Goal: Information Seeking & Learning: Learn about a topic

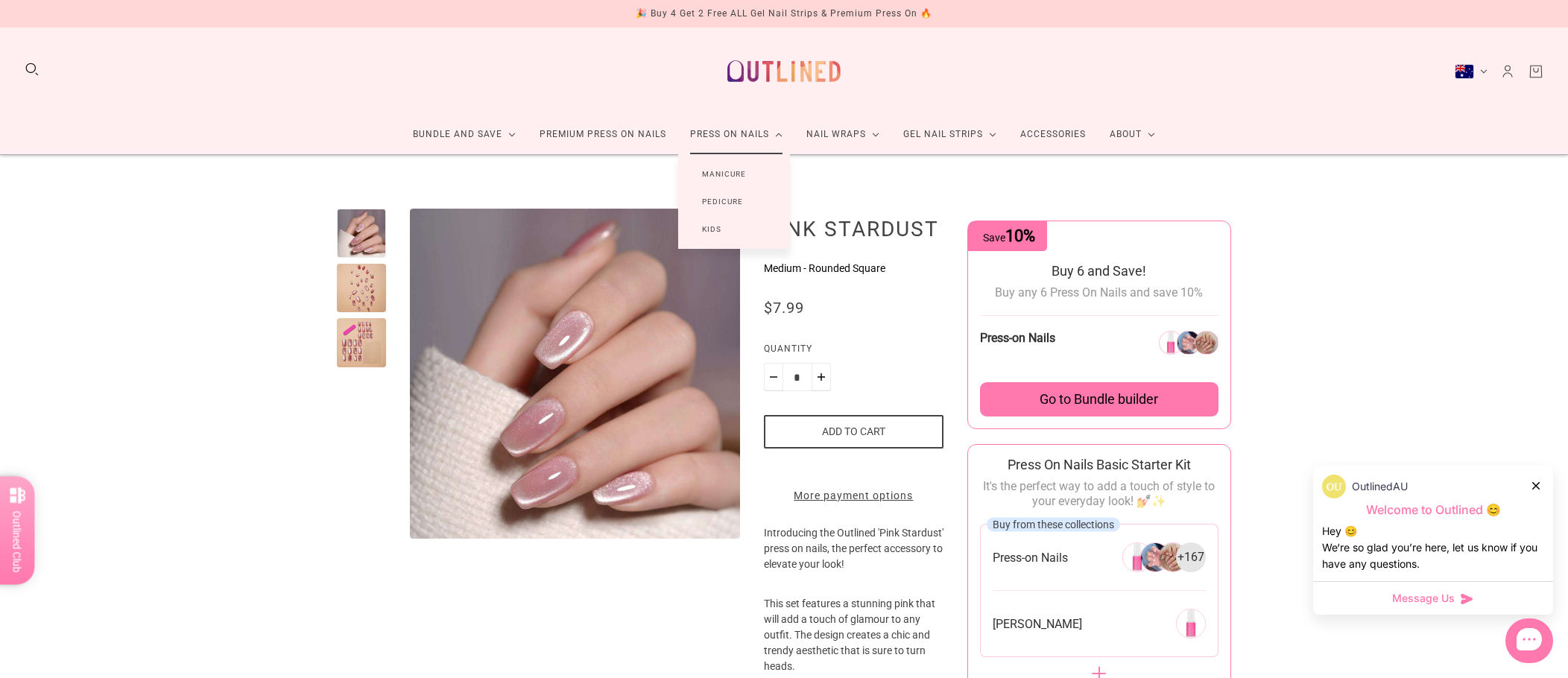
click at [728, 172] on link "Manicure" at bounding box center [724, 174] width 92 height 28
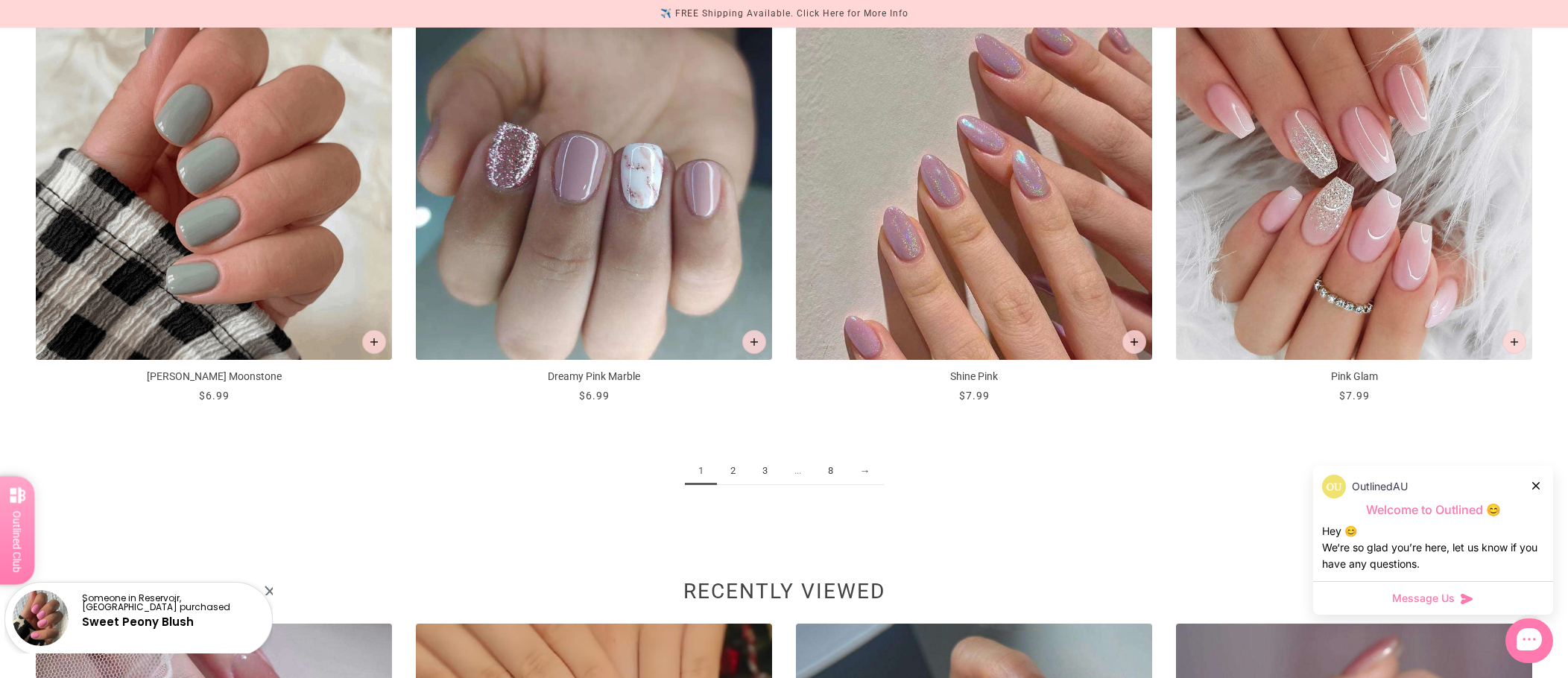
scroll to position [2350, 0]
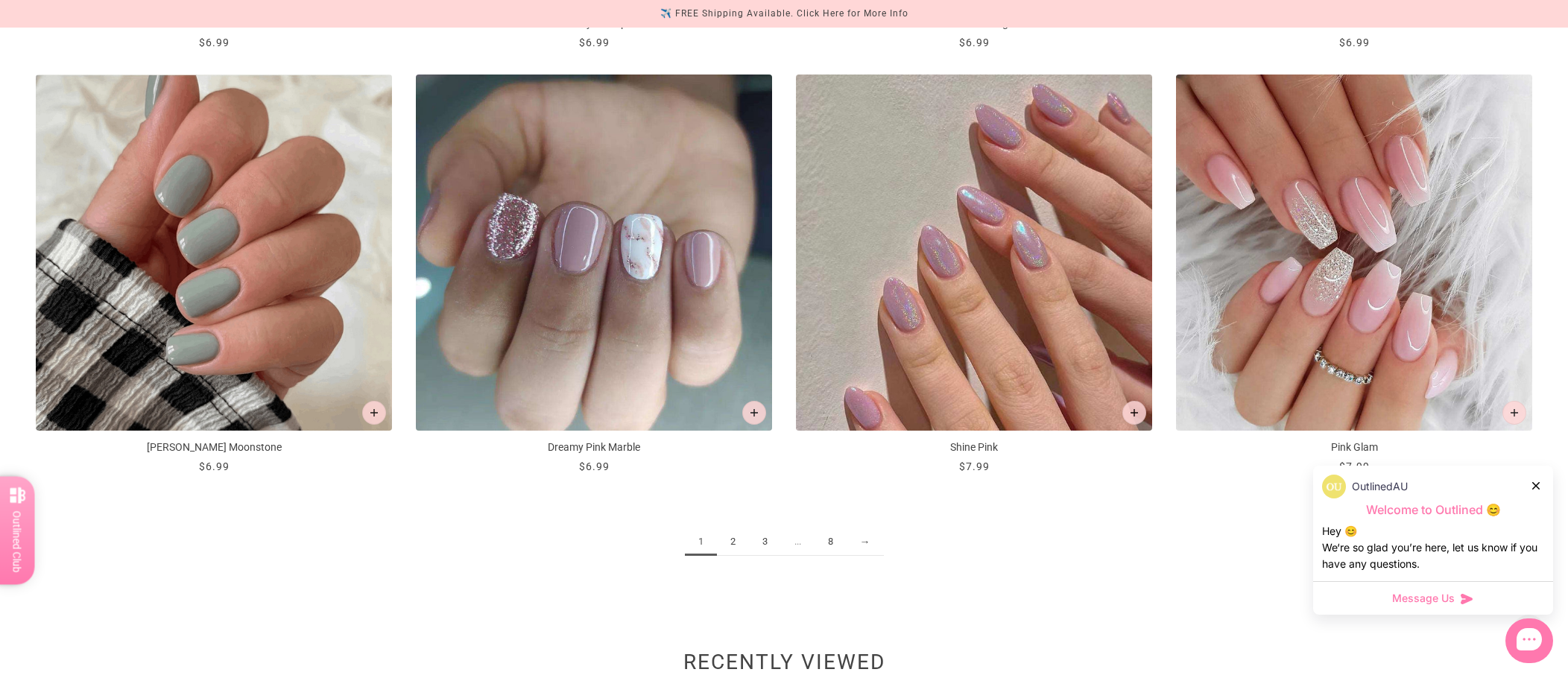
click at [735, 541] on link "2" at bounding box center [732, 542] width 32 height 28
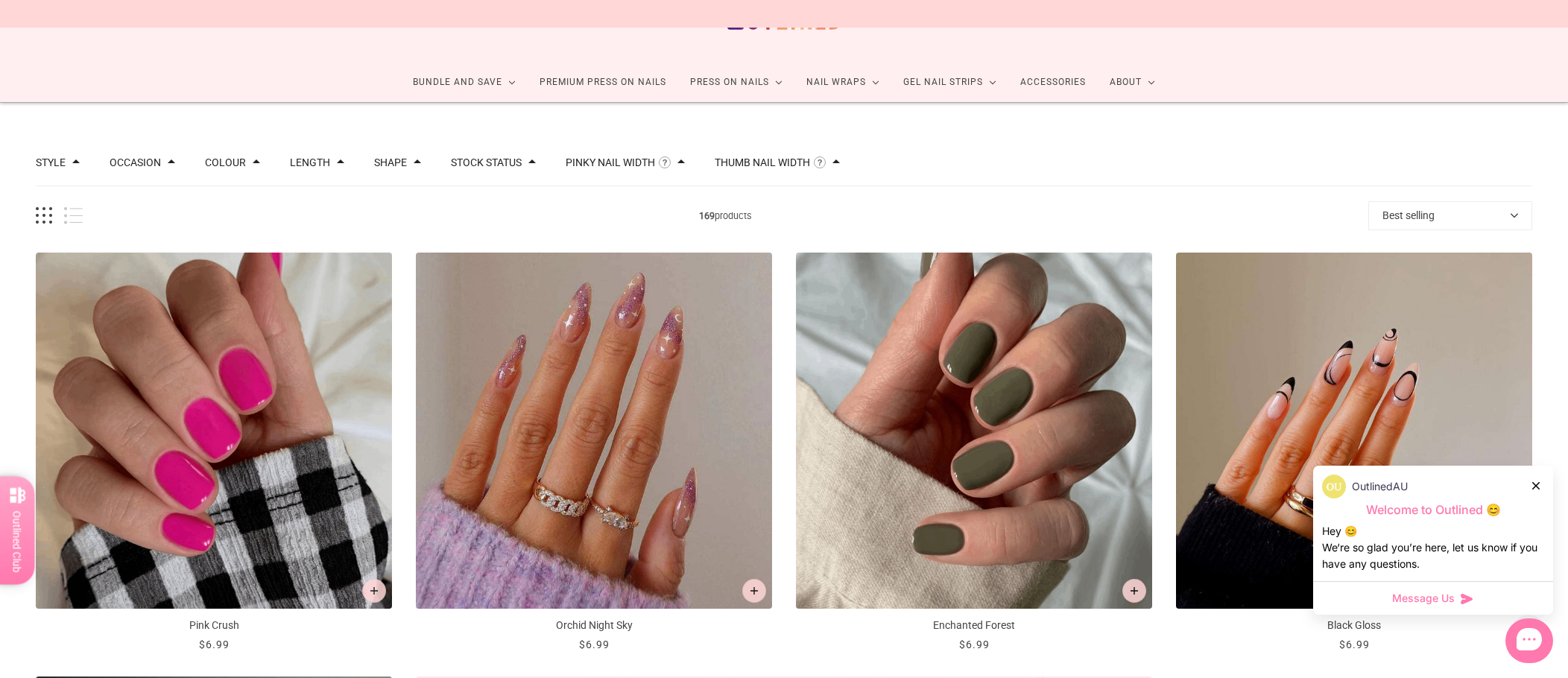
scroll to position [149, 0]
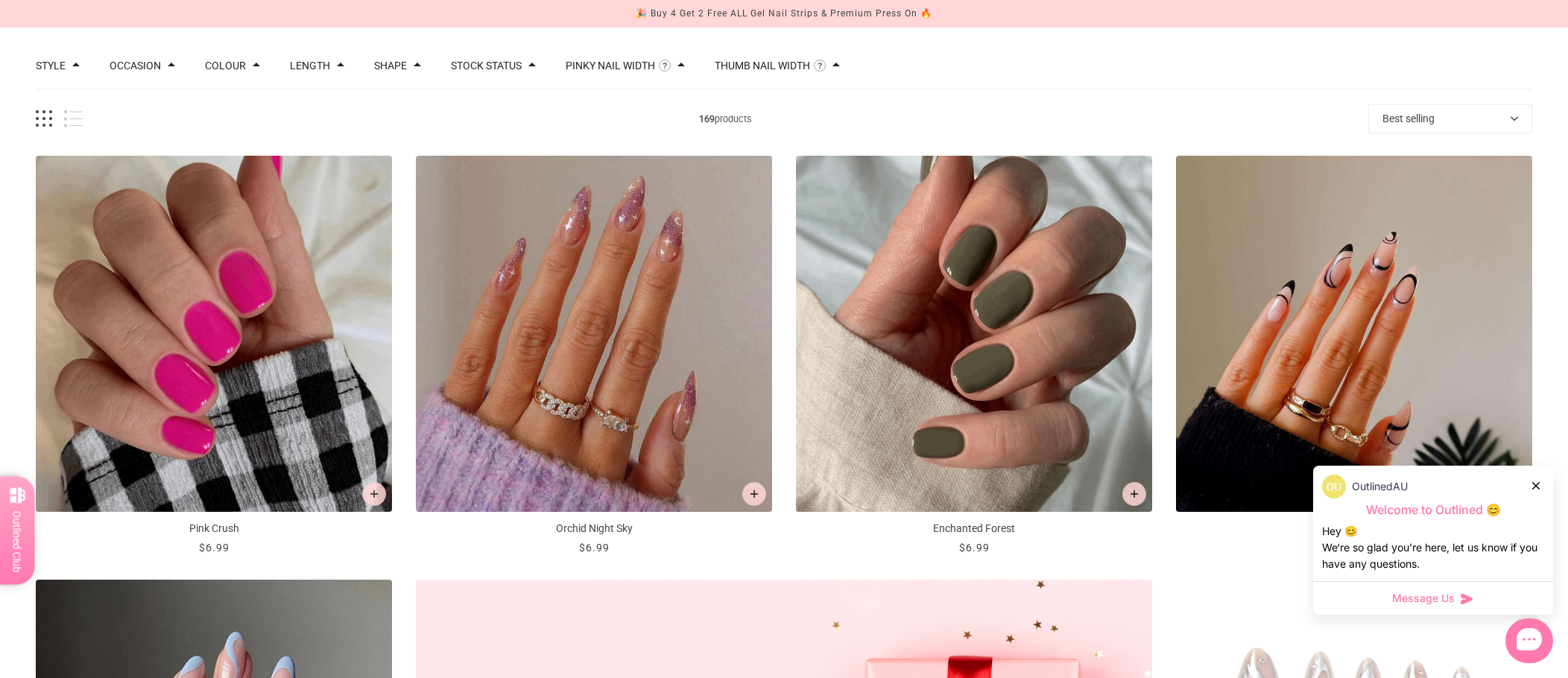
click at [1540, 485] on div at bounding box center [1536, 486] width 9 height 15
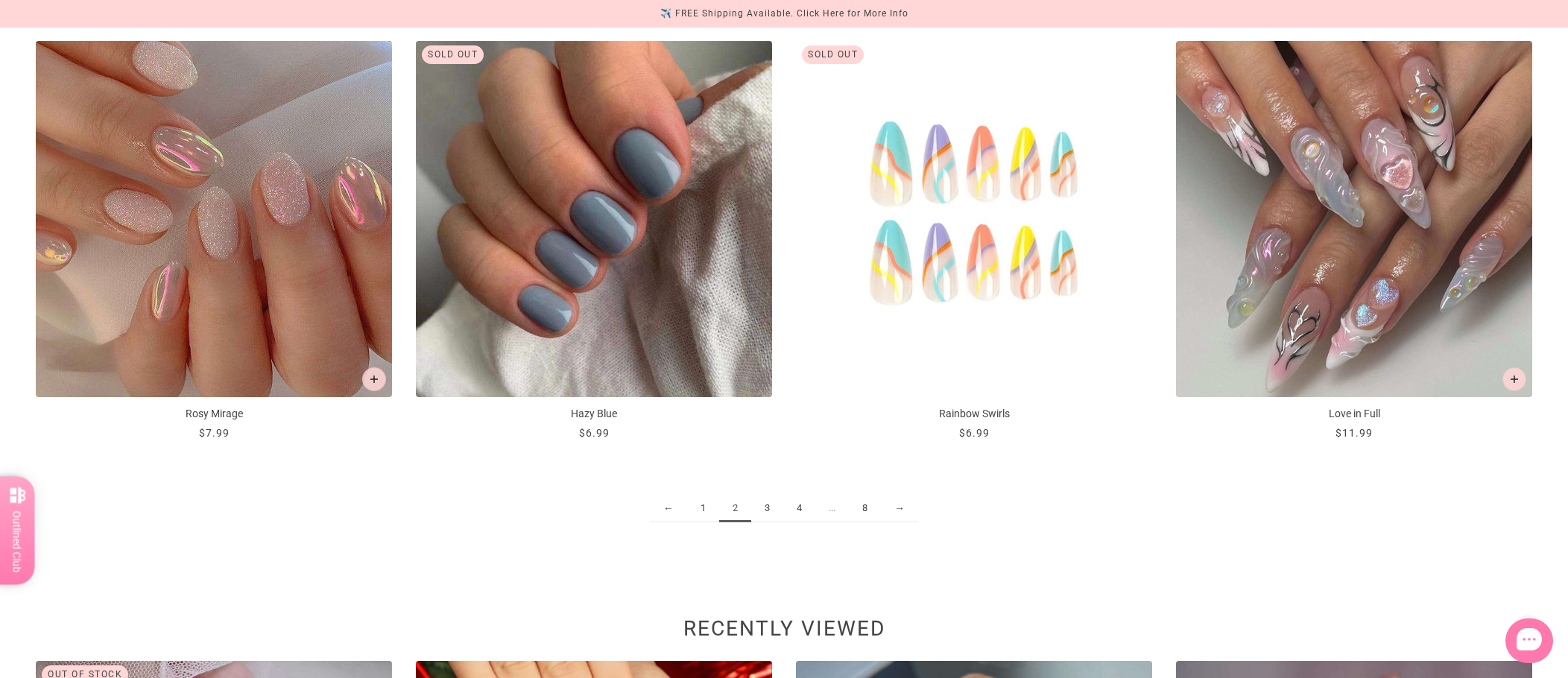
scroll to position [2384, 0]
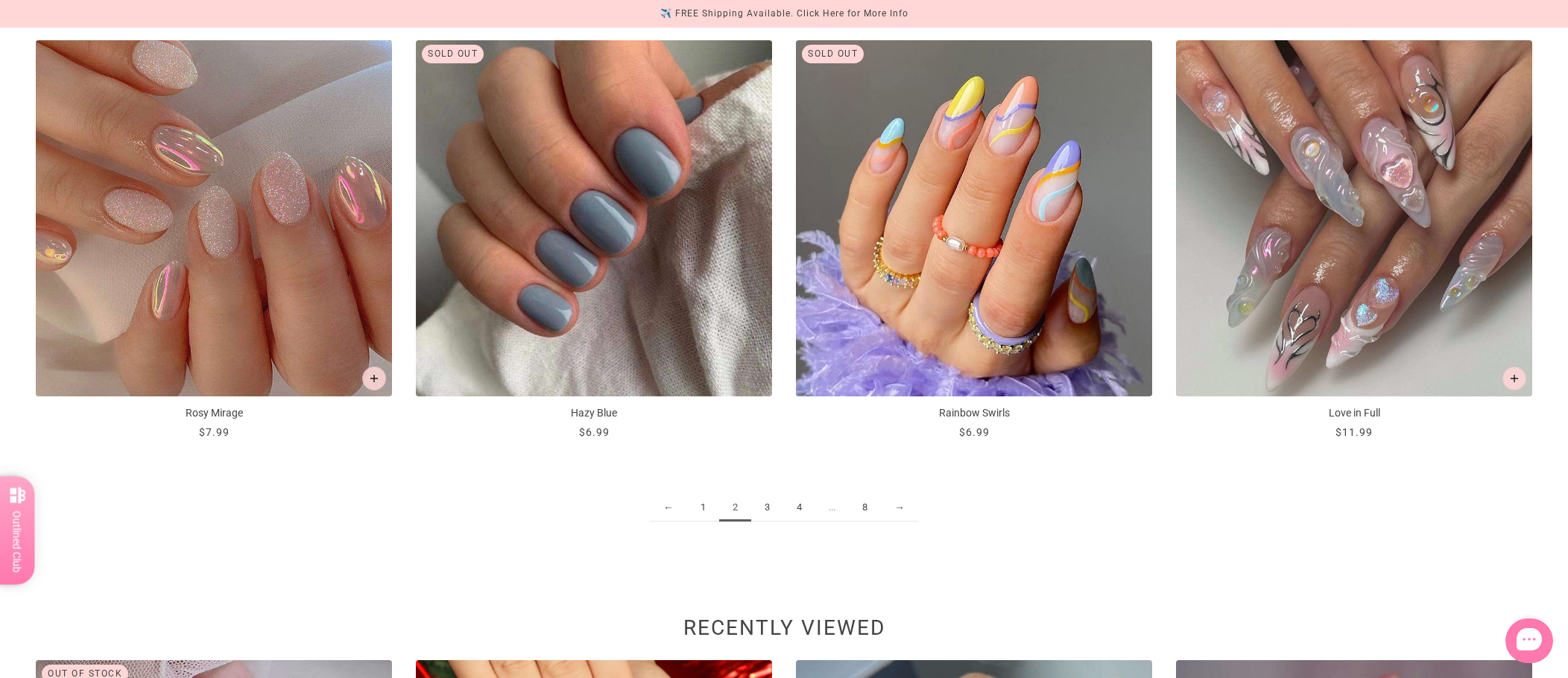
click at [771, 508] on link "3" at bounding box center [767, 508] width 32 height 28
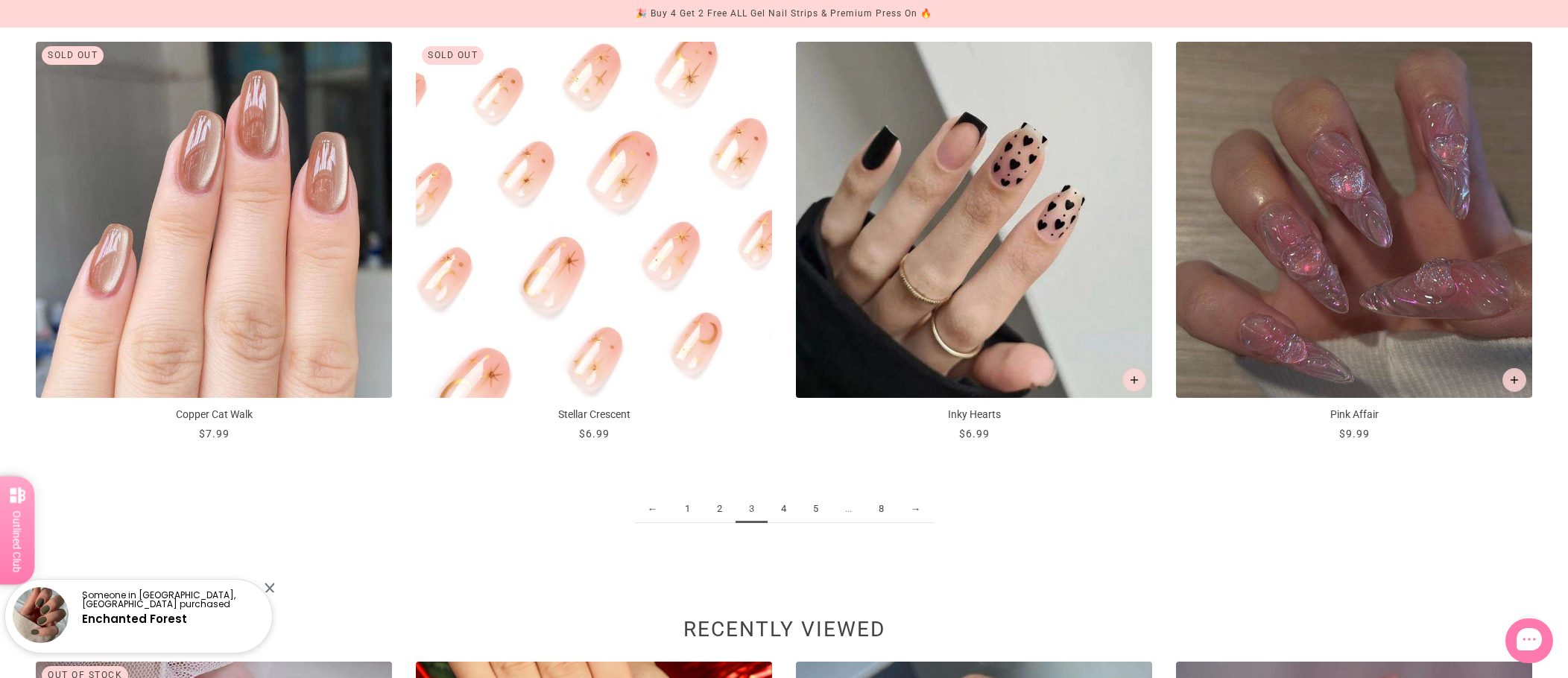
scroll to position [2384, 0]
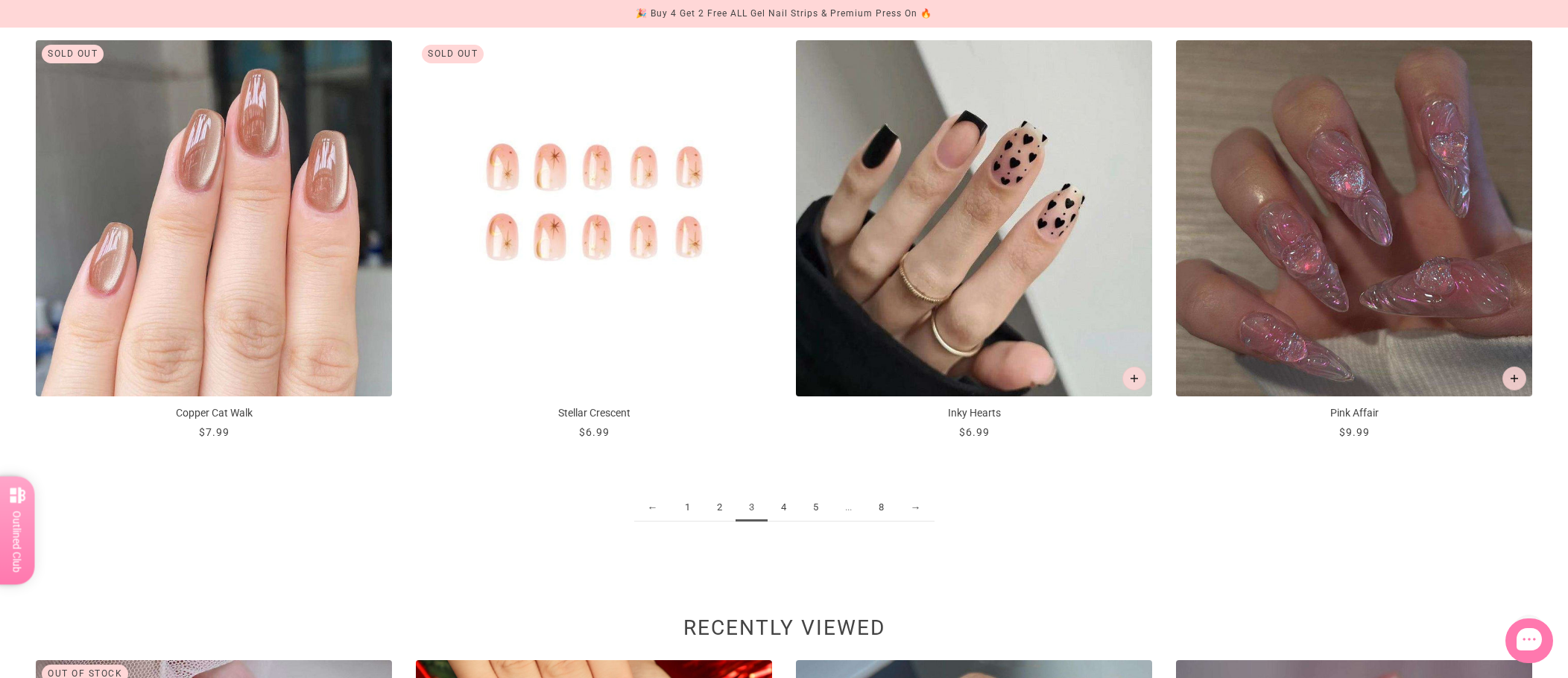
click at [782, 515] on link "4" at bounding box center [783, 508] width 32 height 28
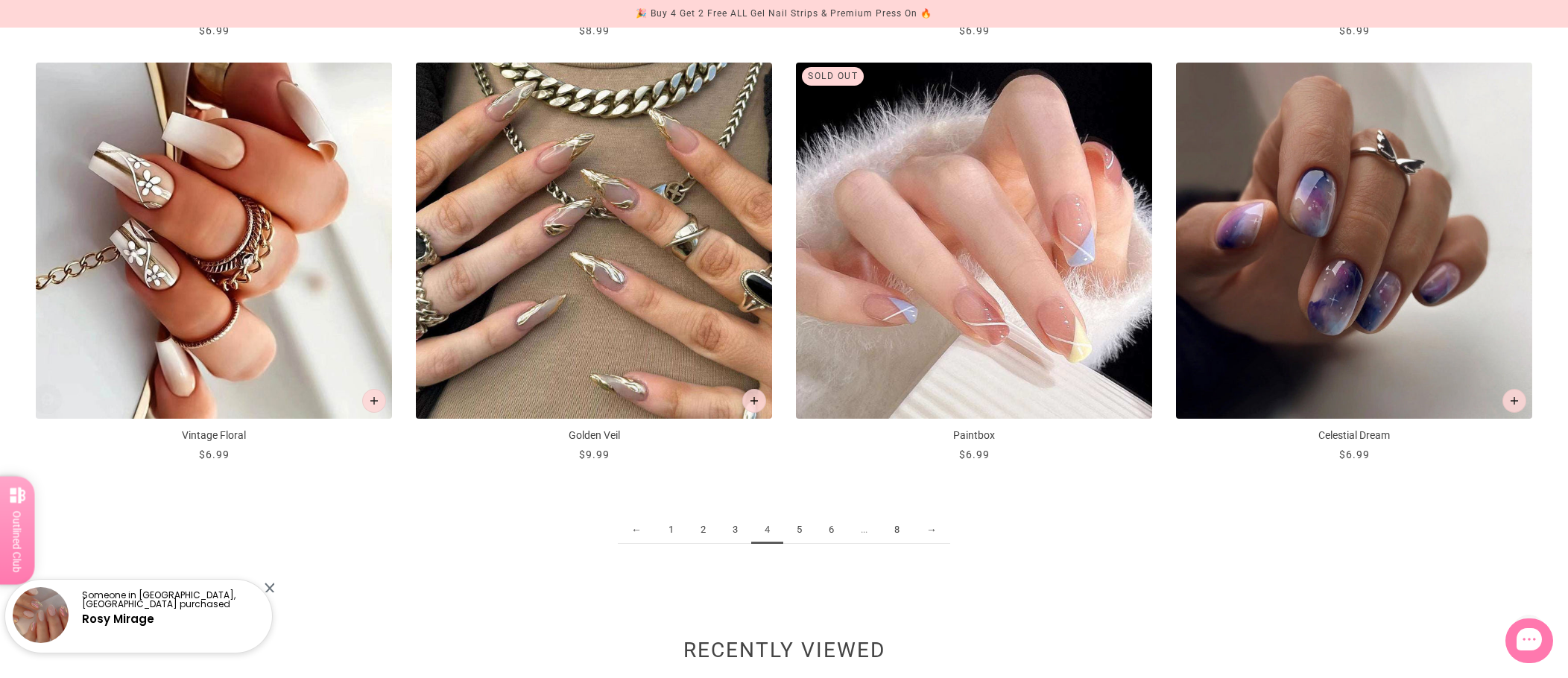
scroll to position [2384, 0]
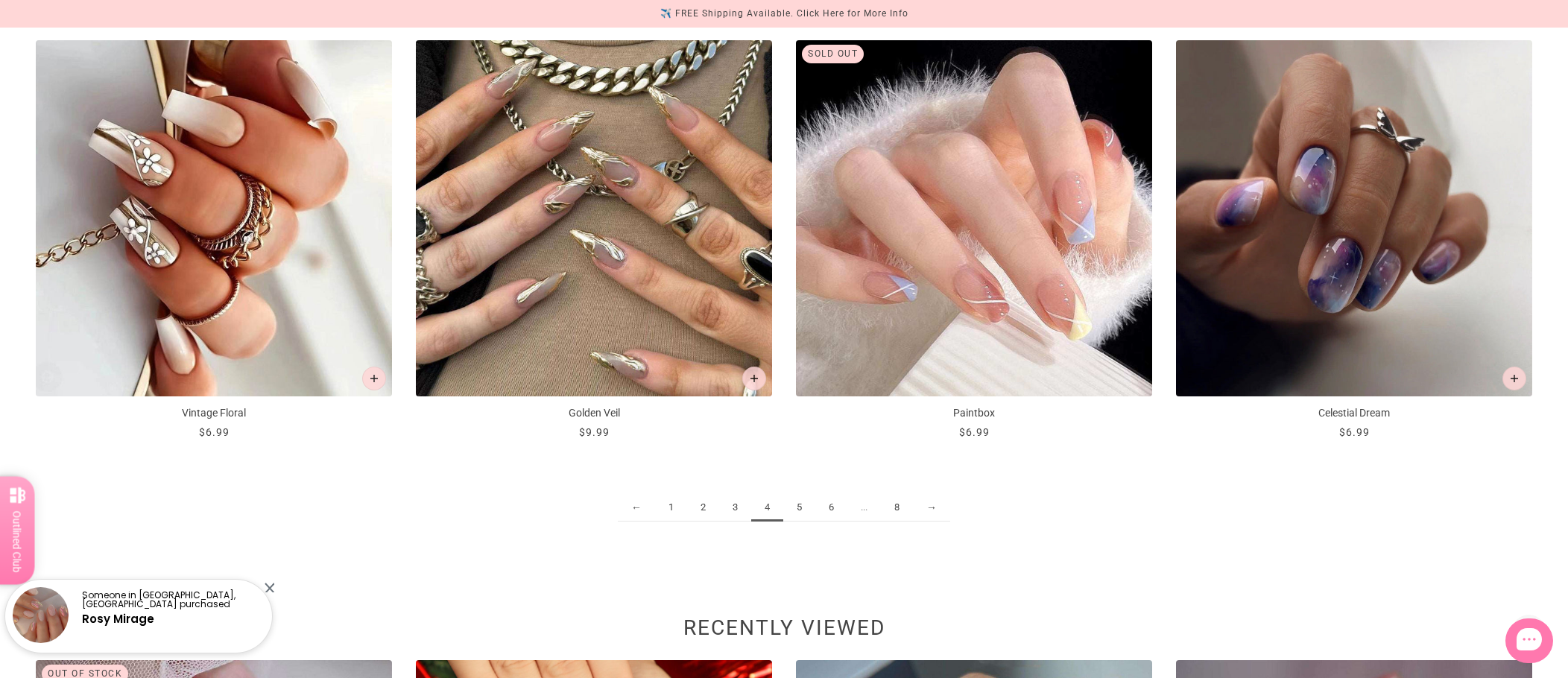
click at [797, 508] on link "5" at bounding box center [799, 508] width 32 height 28
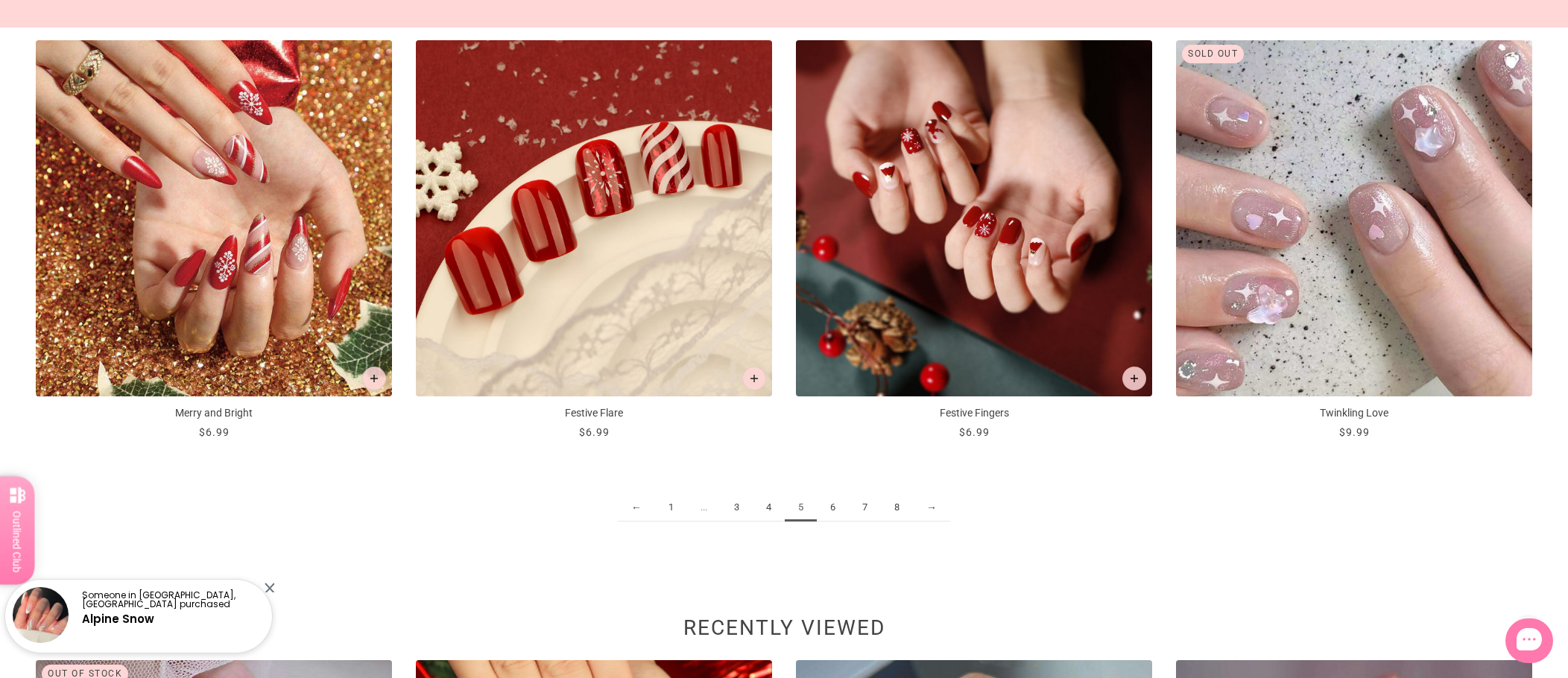
scroll to position [2459, 0]
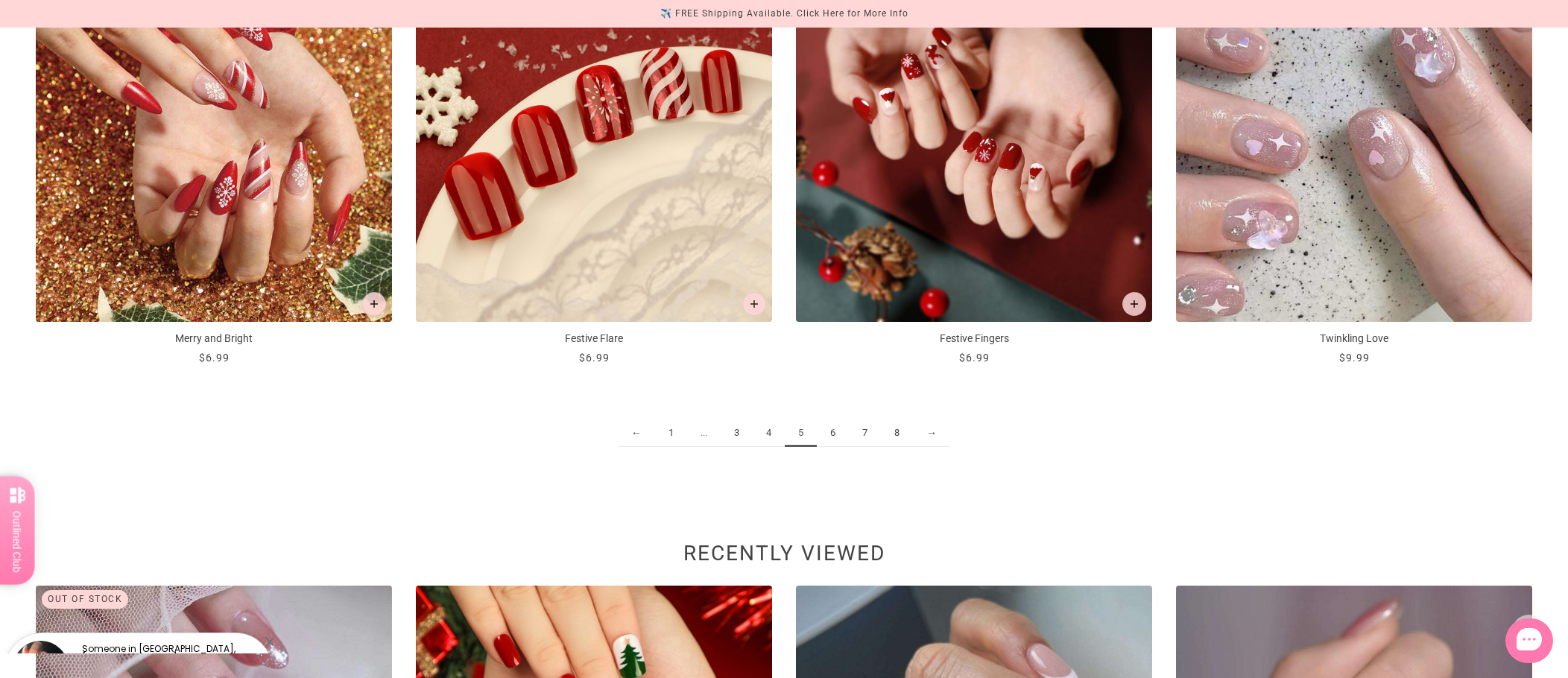
click at [835, 438] on link "6" at bounding box center [832, 433] width 32 height 28
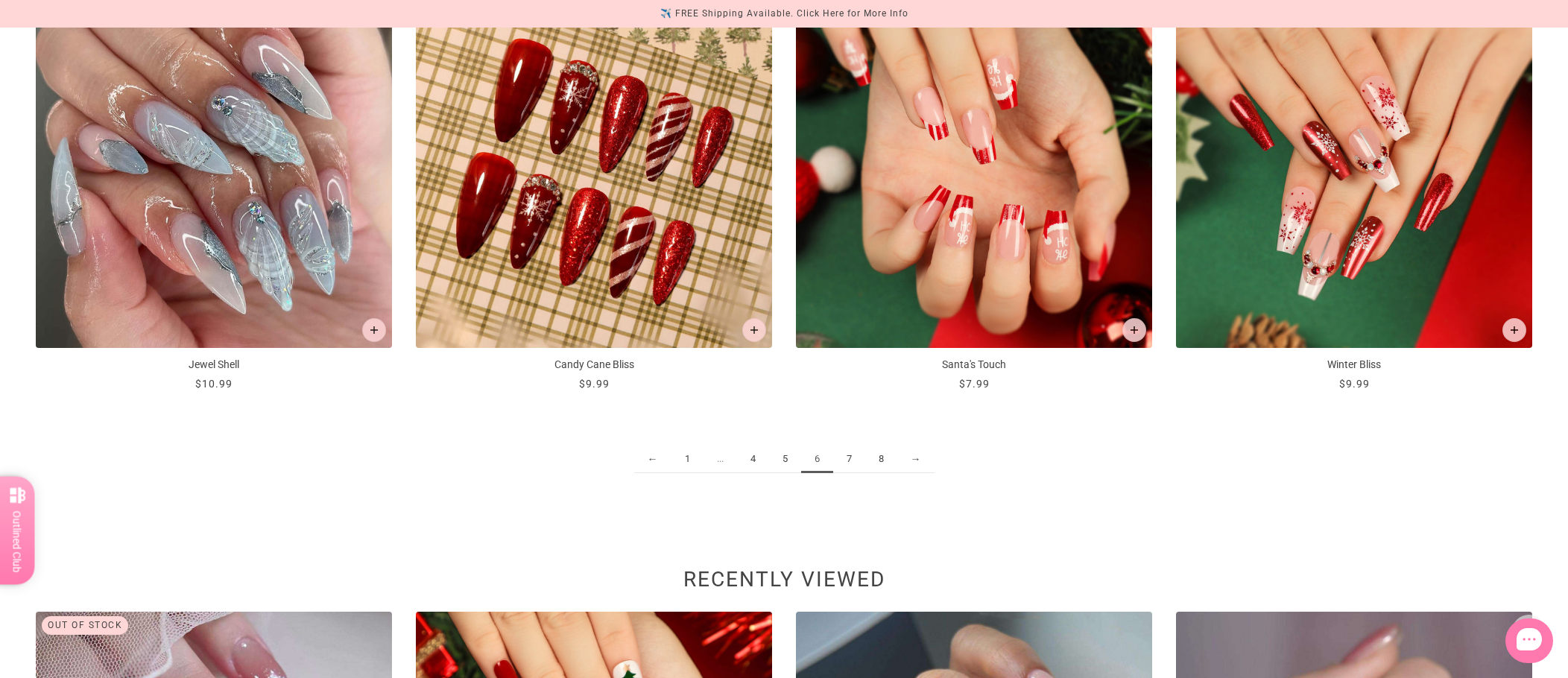
scroll to position [2459, 0]
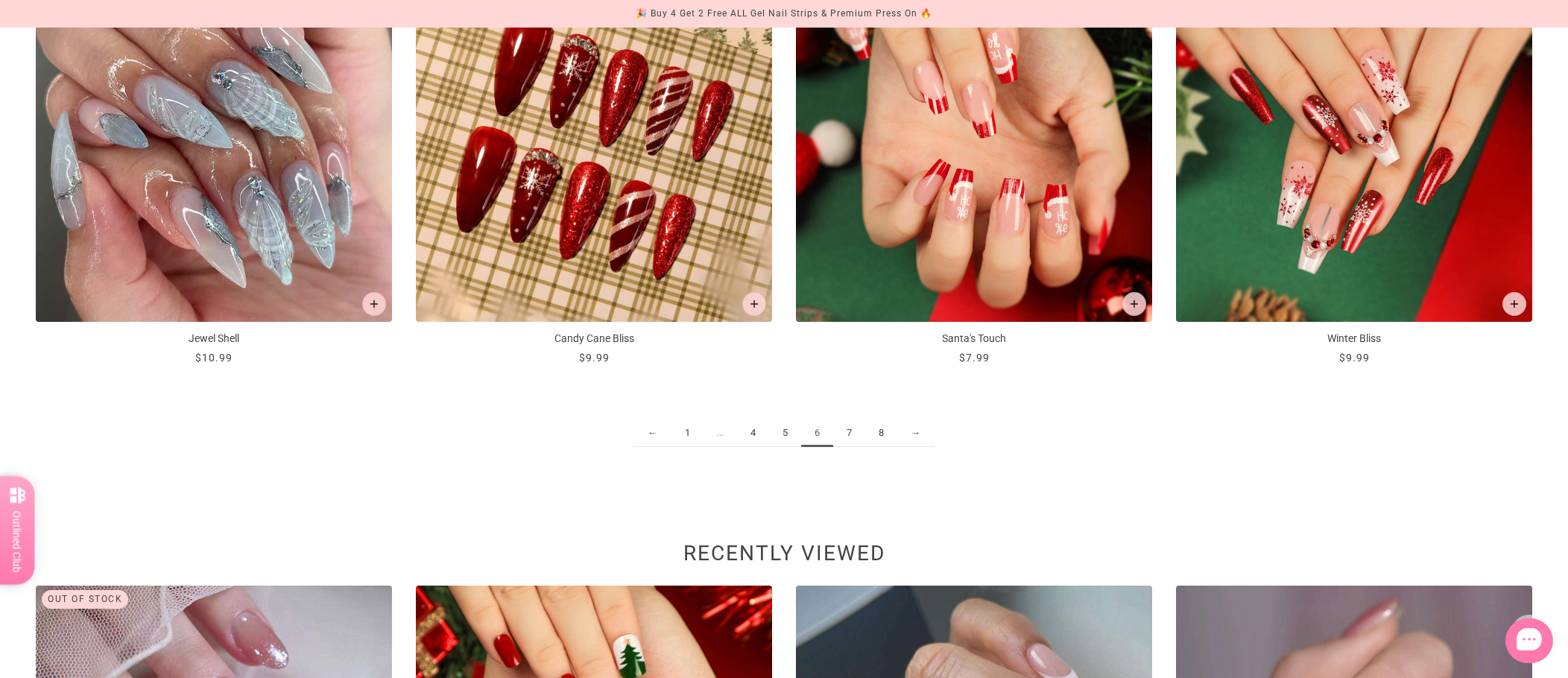
click at [843, 434] on link "7" at bounding box center [848, 433] width 32 height 28
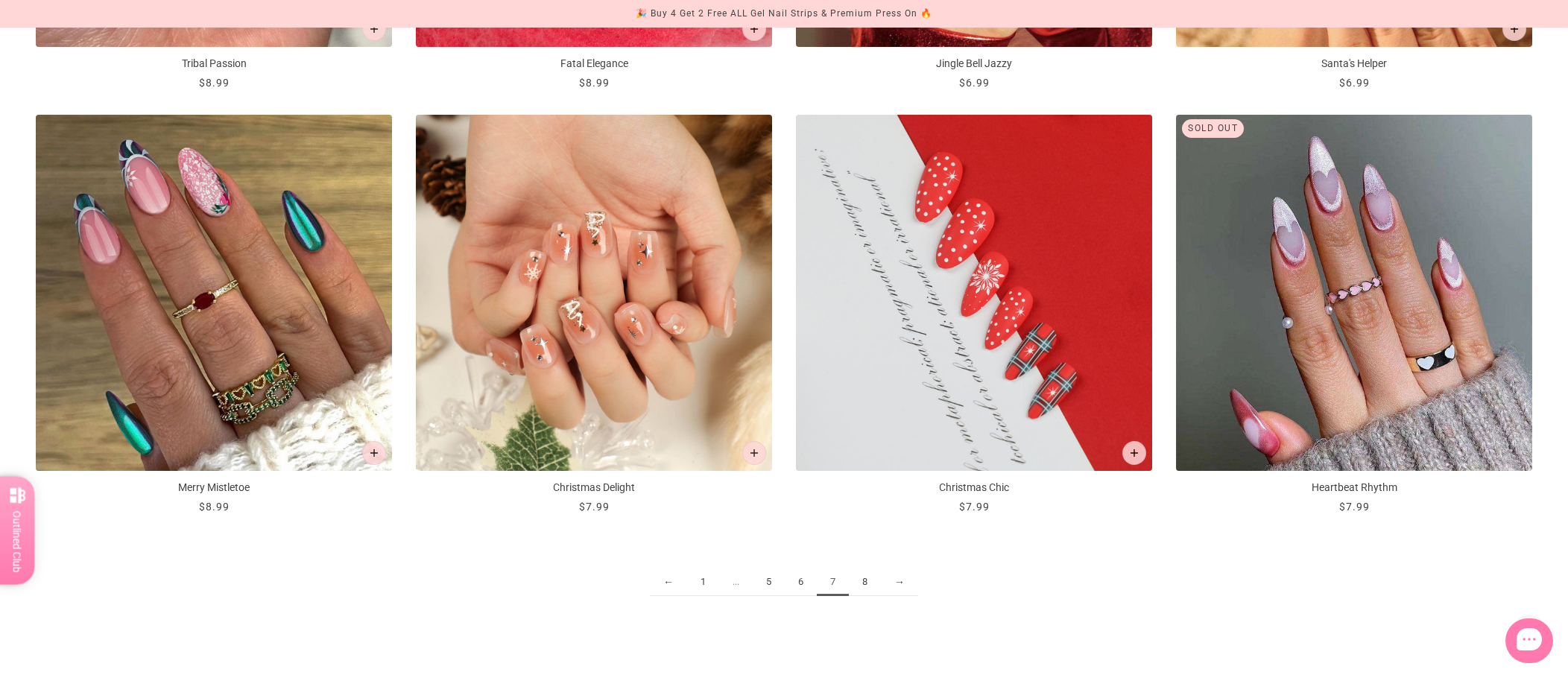
scroll to position [2384, 0]
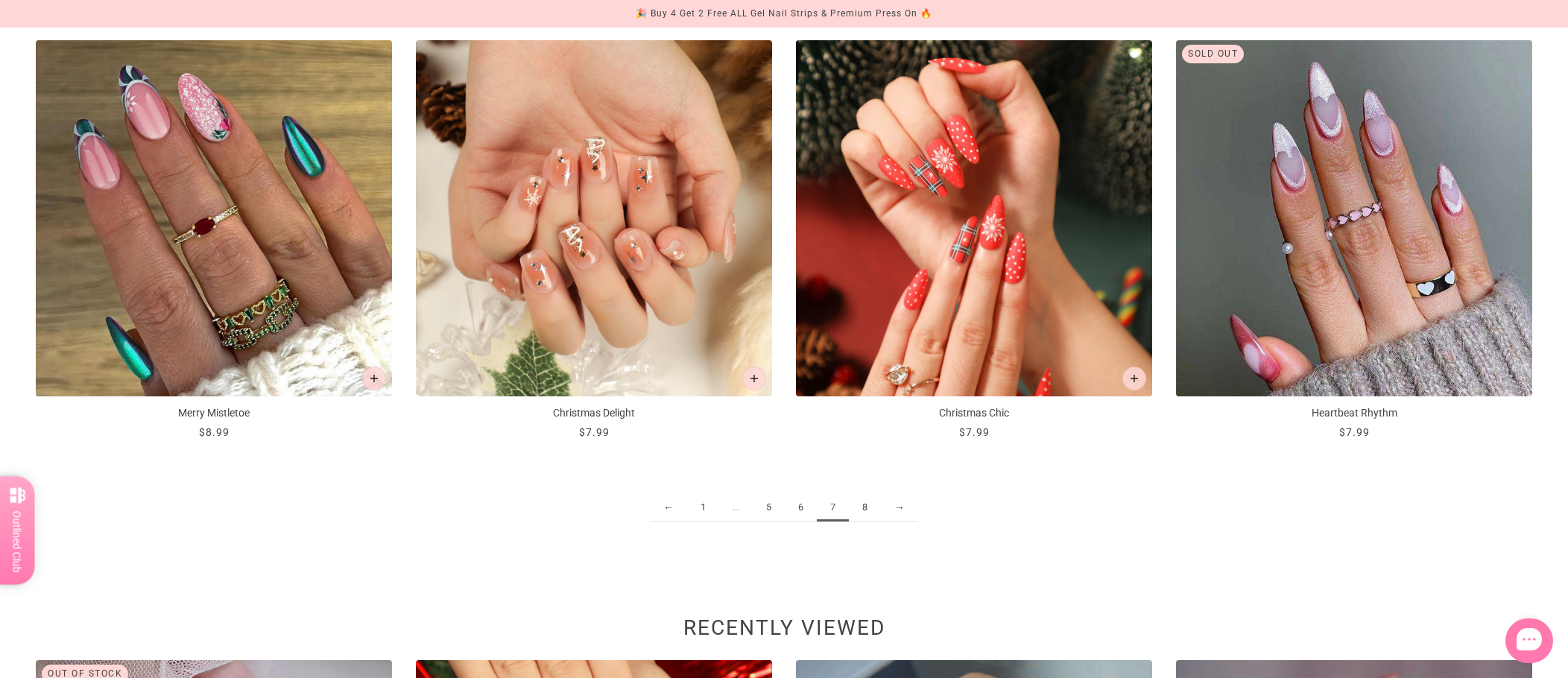
click at [865, 508] on link "8" at bounding box center [864, 508] width 32 height 28
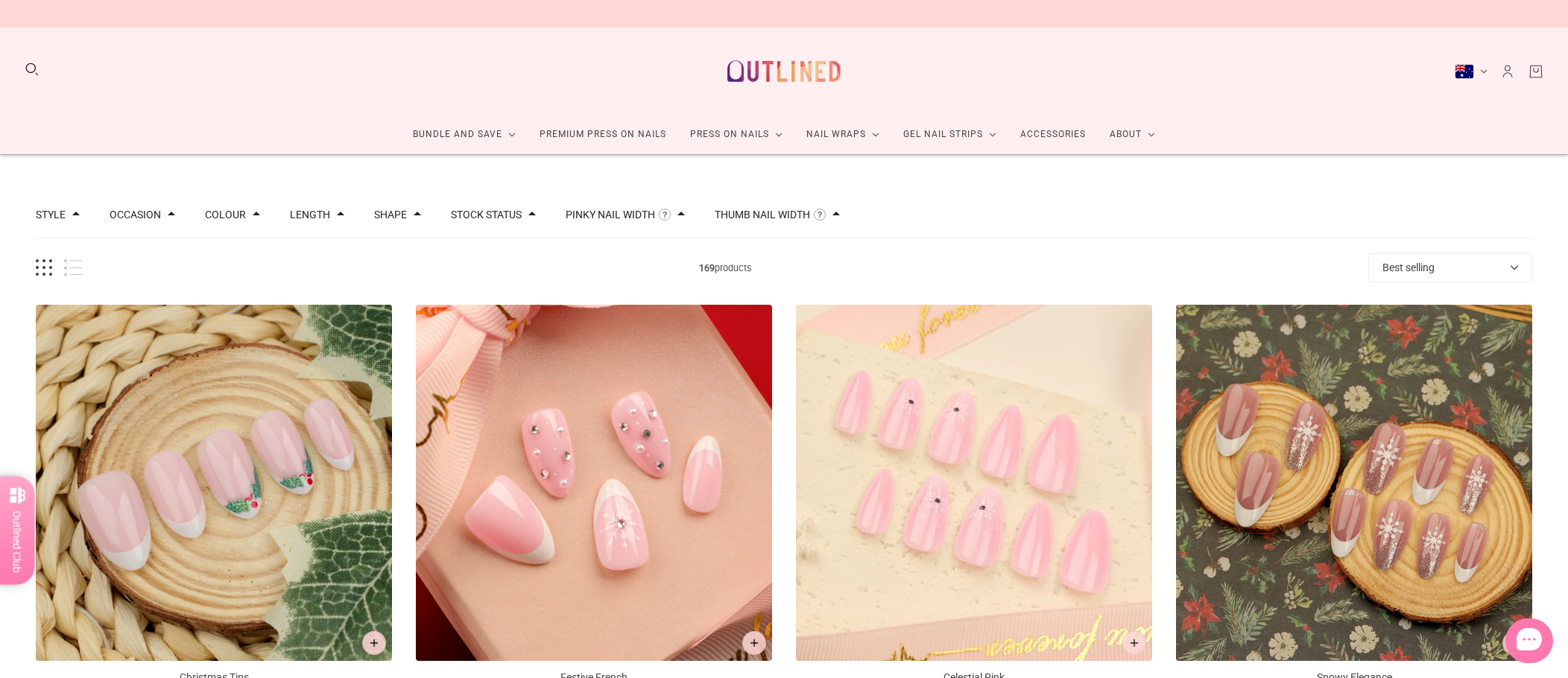
click at [603, 217] on button "Pinky Nail Width" at bounding box center [610, 214] width 89 height 11
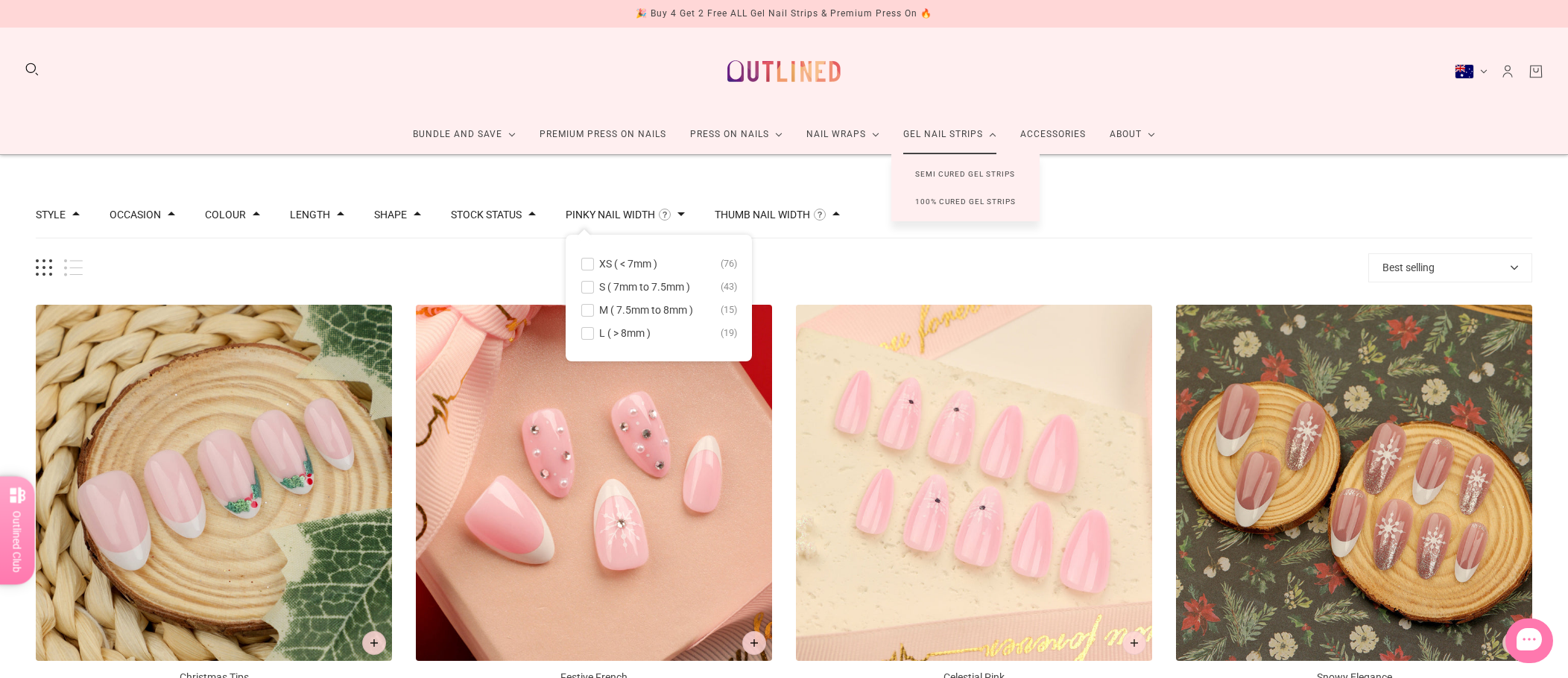
click at [939, 134] on link "Gel Nail Strips" at bounding box center [949, 134] width 117 height 40
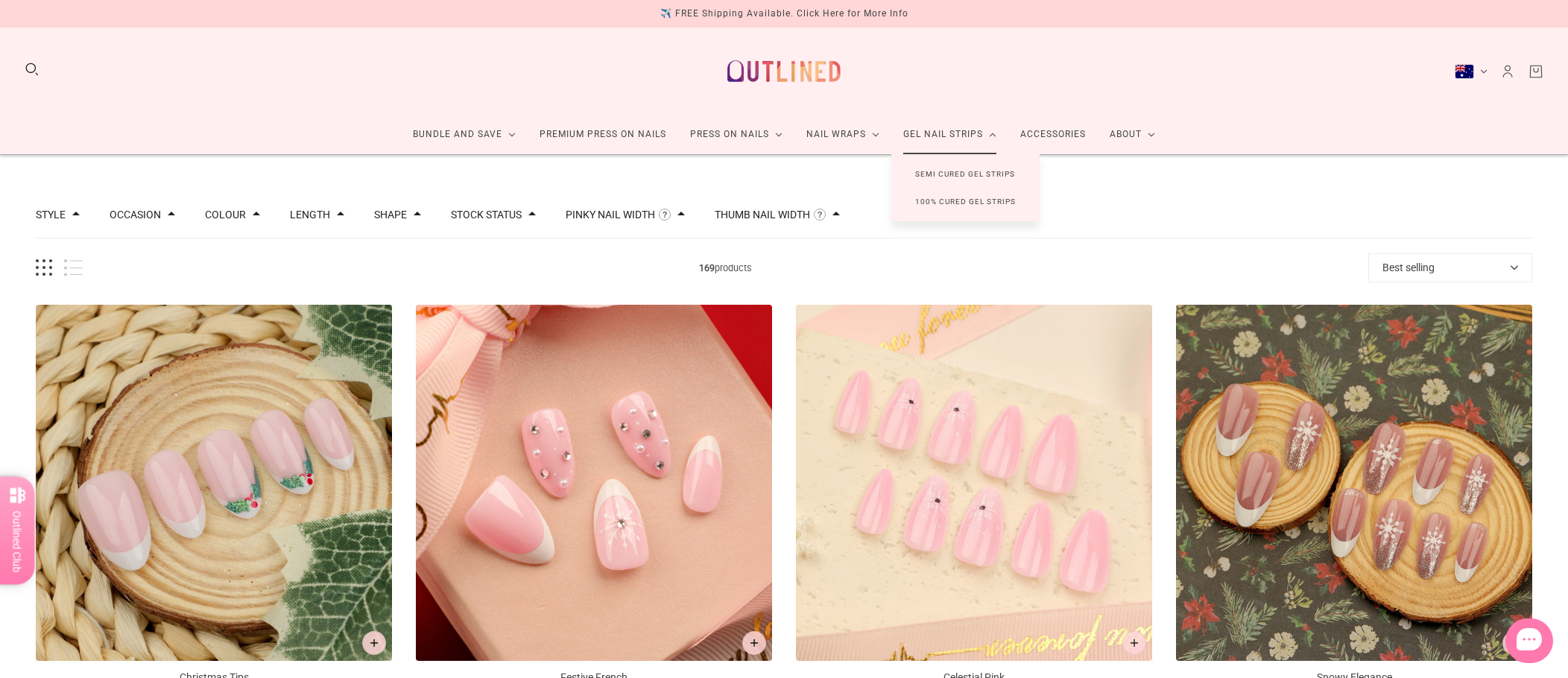
click at [940, 196] on link "100% Cured Gel Strips" at bounding box center [964, 201] width 148 height 28
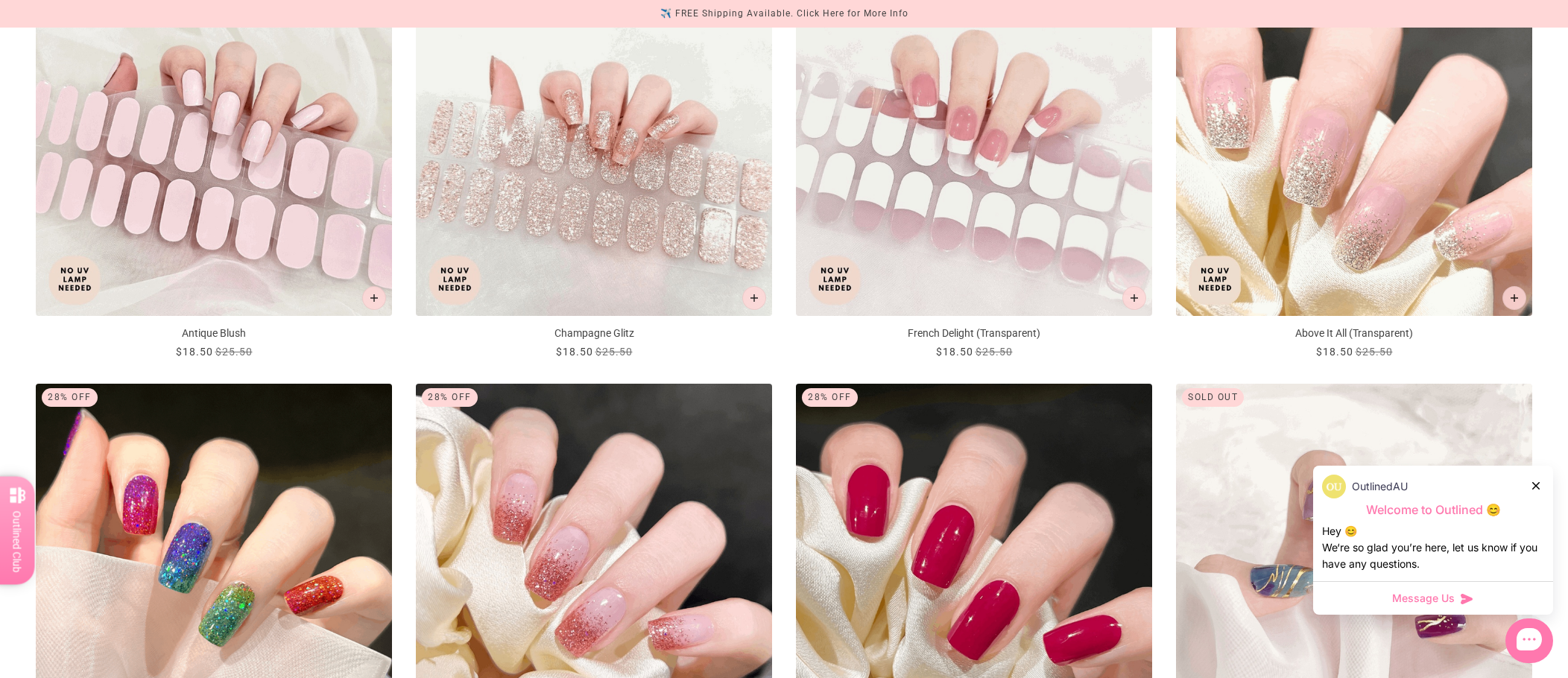
scroll to position [1043, 0]
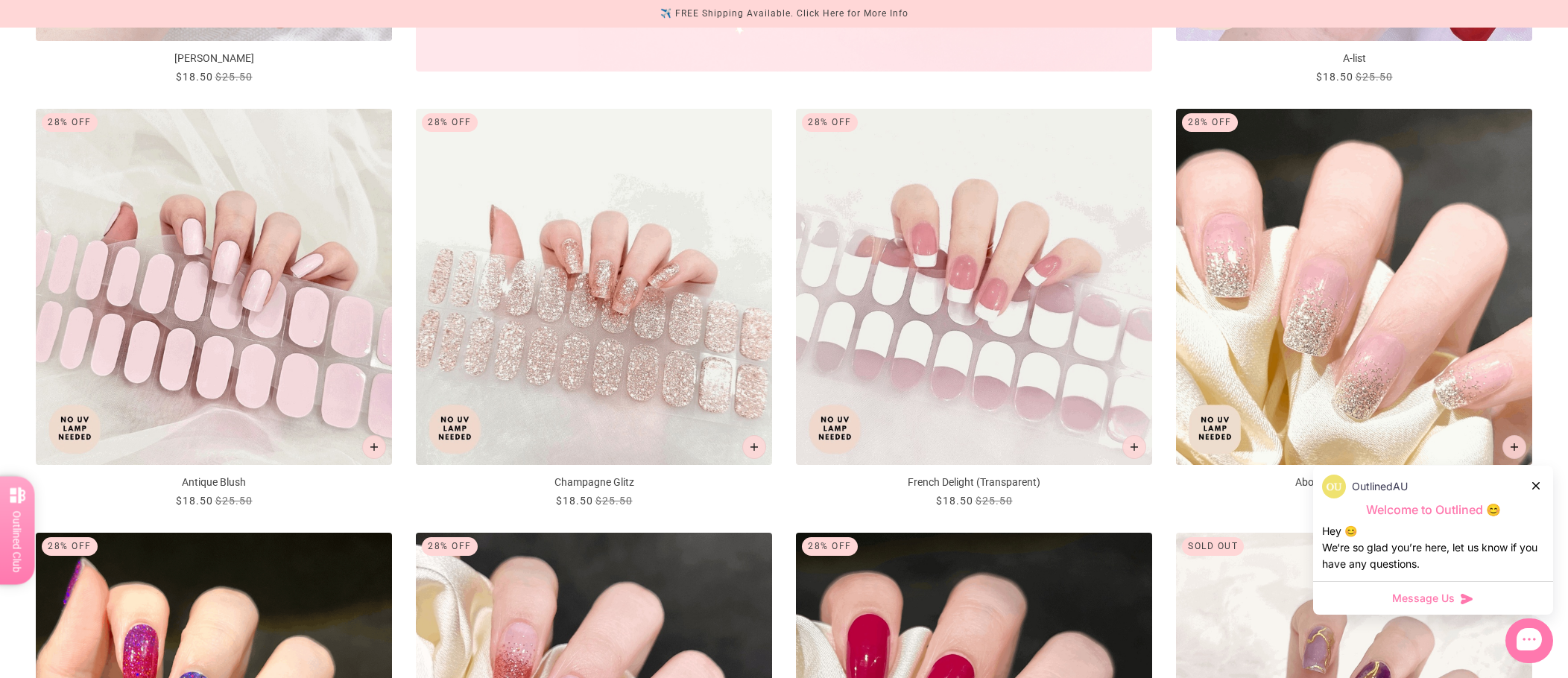
click at [822, 10] on div "✈️ FREE Shipping Available. Click Here for More Info" at bounding box center [784, 14] width 249 height 15
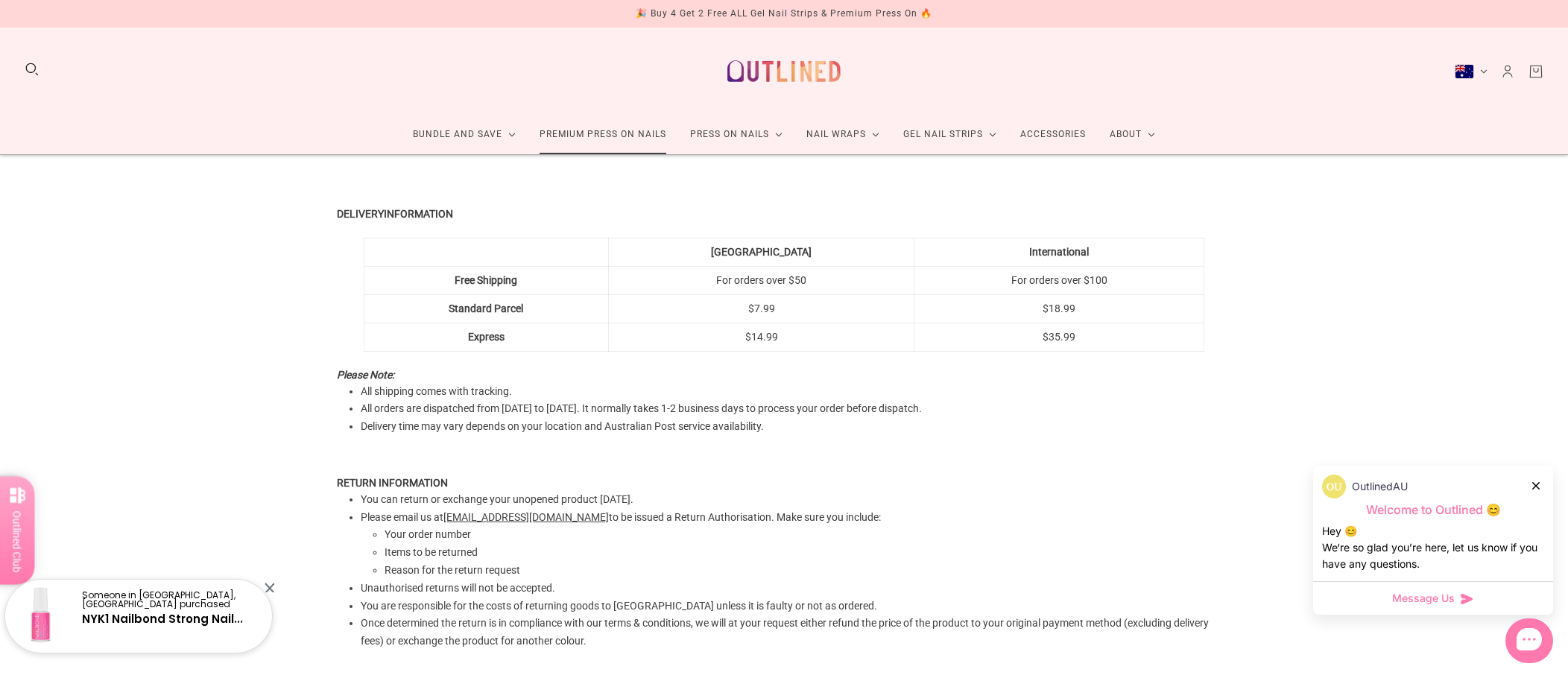
click at [612, 138] on link "Premium Press On Nails" at bounding box center [603, 134] width 151 height 40
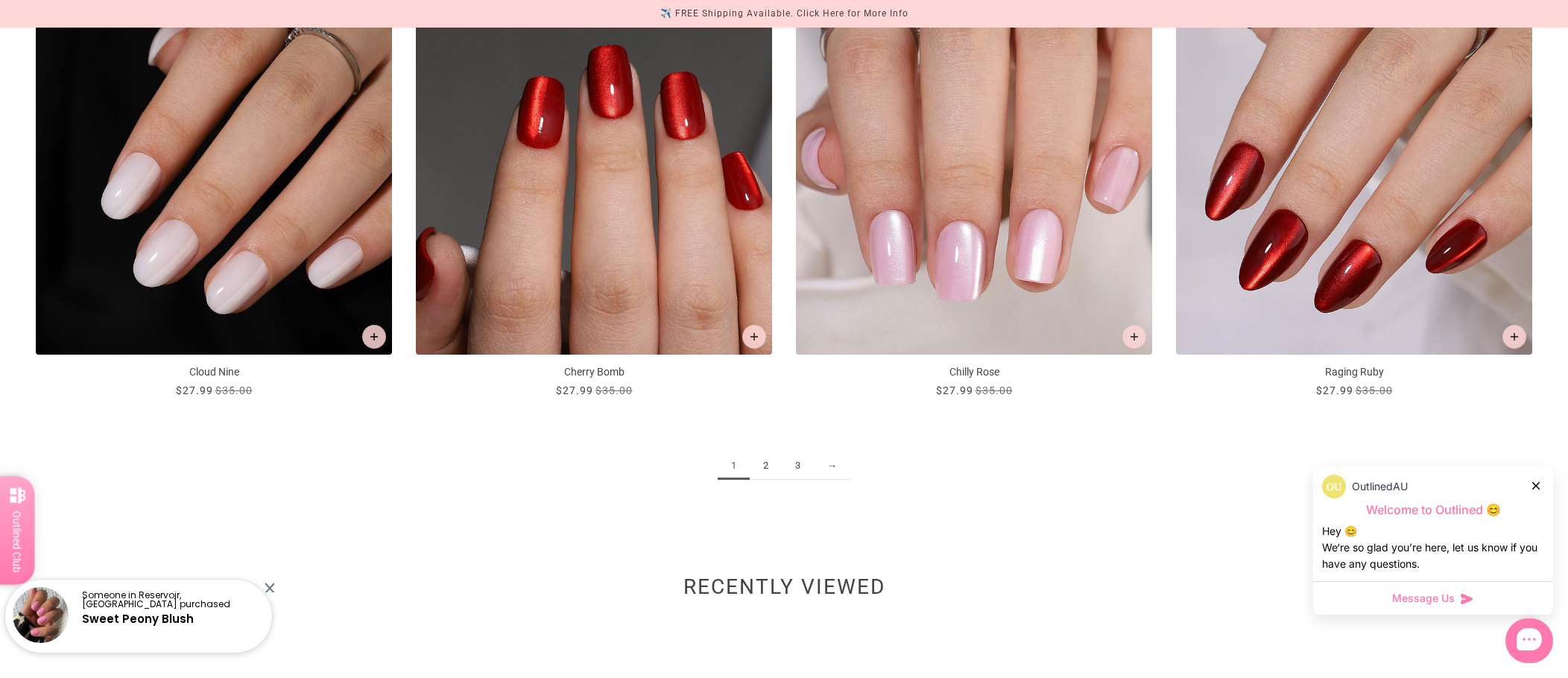
scroll to position [2384, 0]
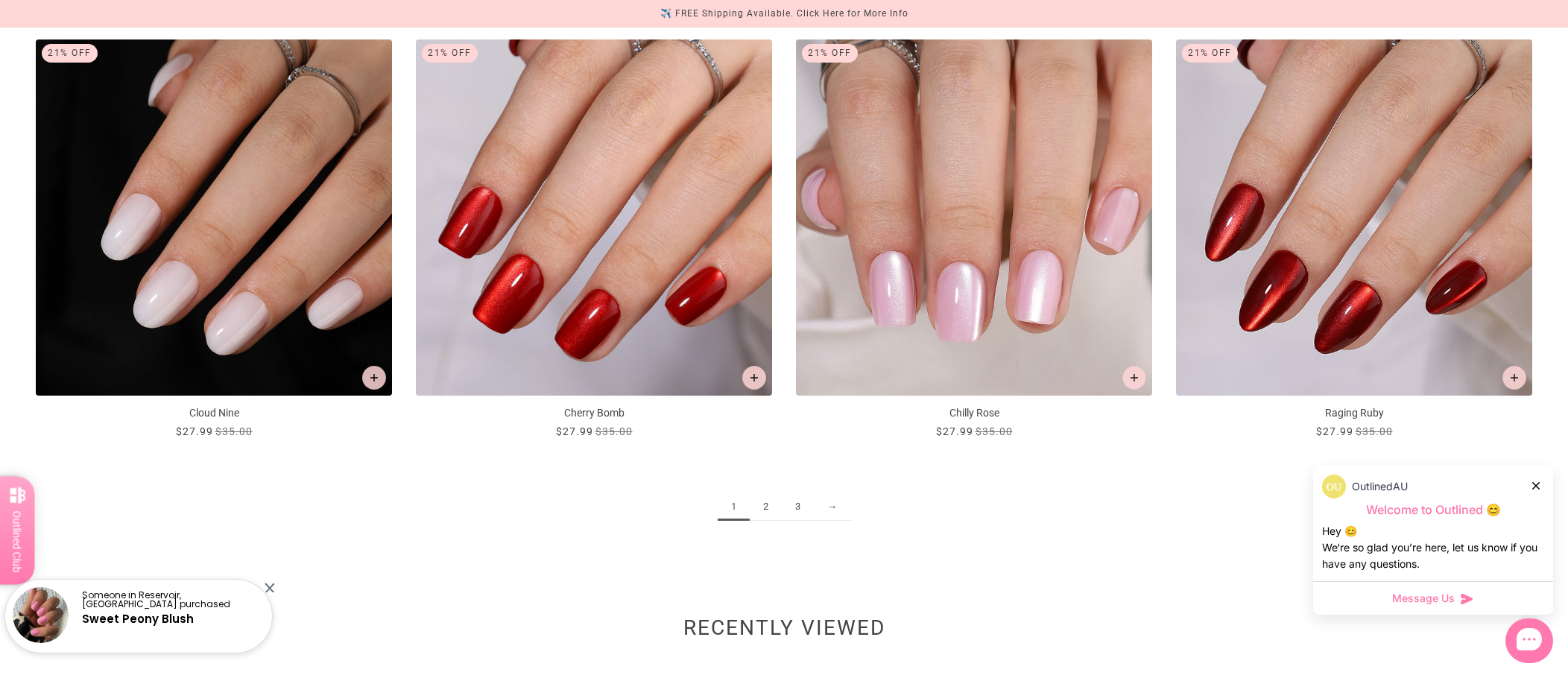
click at [765, 509] on link "2" at bounding box center [765, 507] width 32 height 28
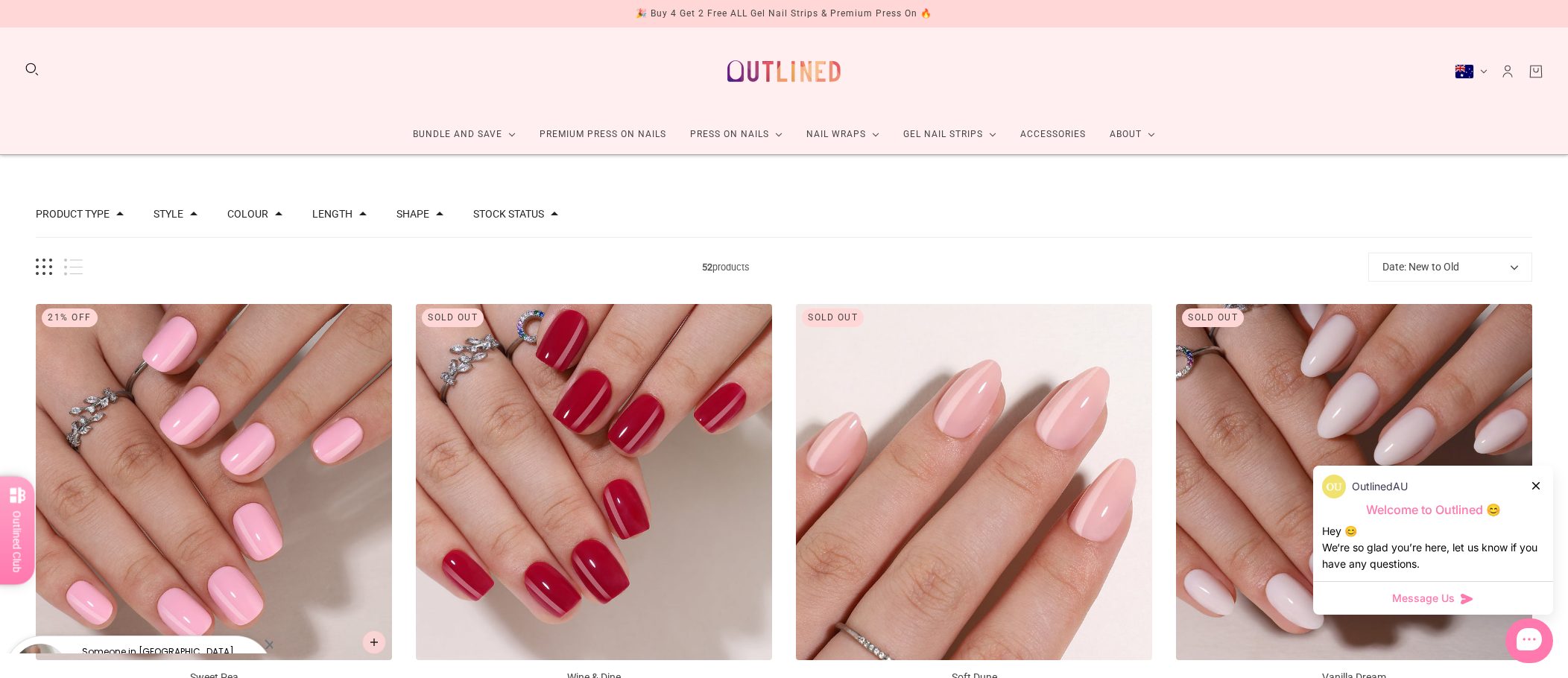
click at [171, 217] on button "Style" at bounding box center [168, 214] width 30 height 11
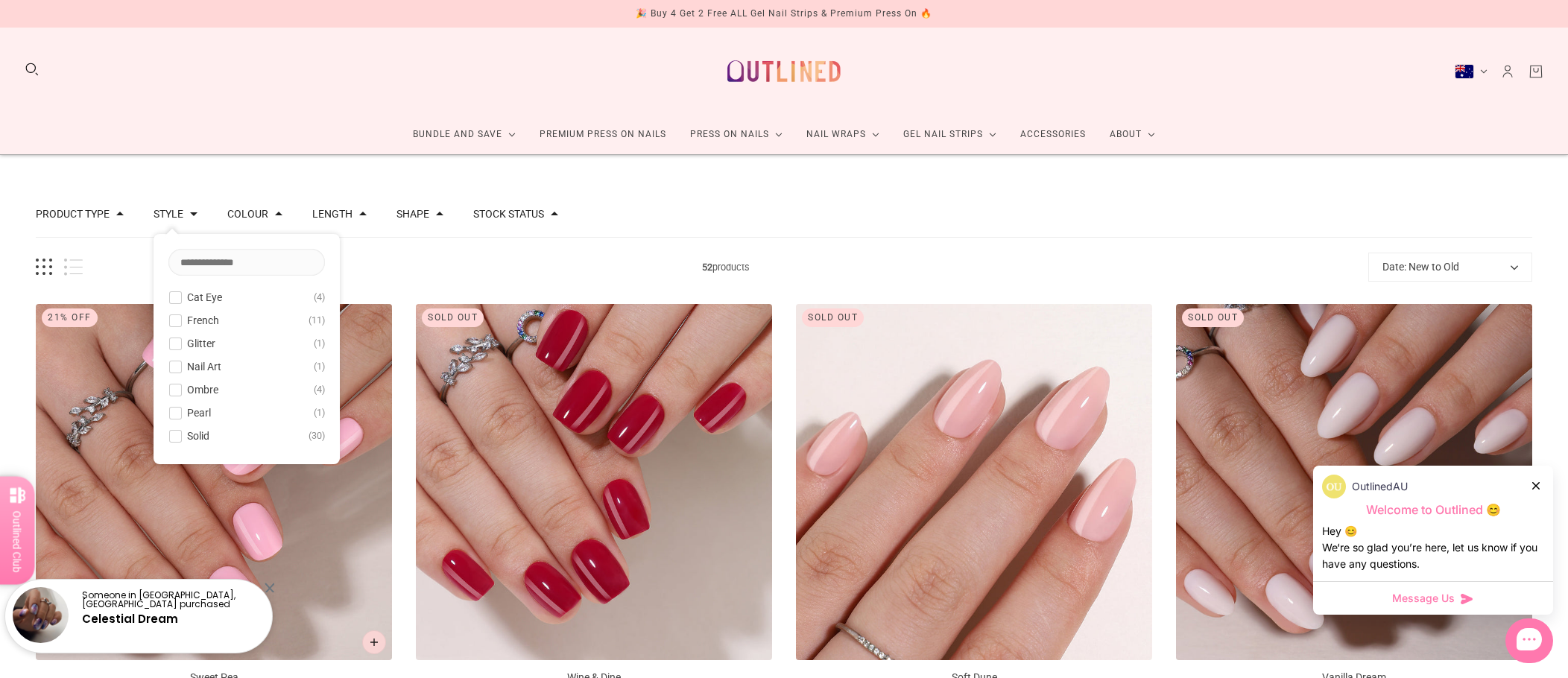
scroll to position [74, 0]
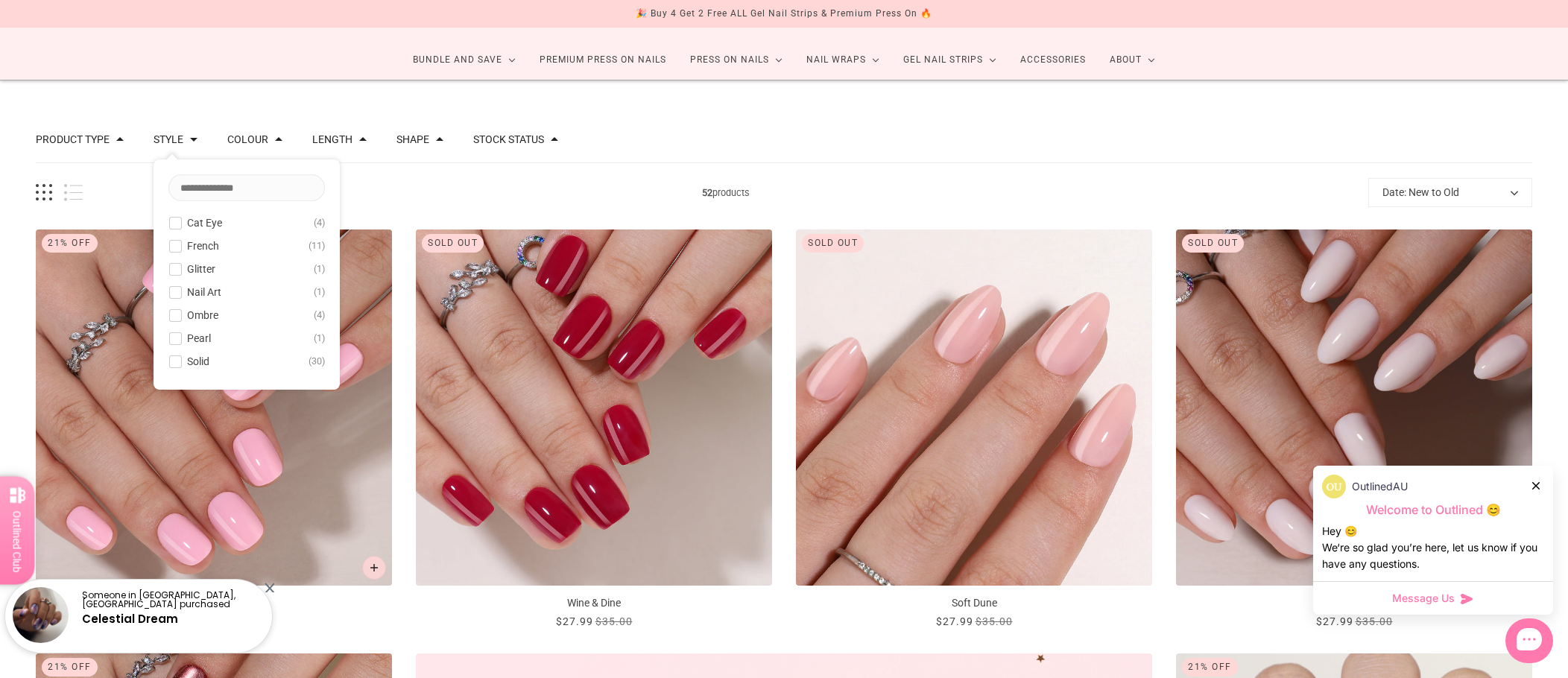
click at [171, 339] on span at bounding box center [176, 339] width 12 height 12
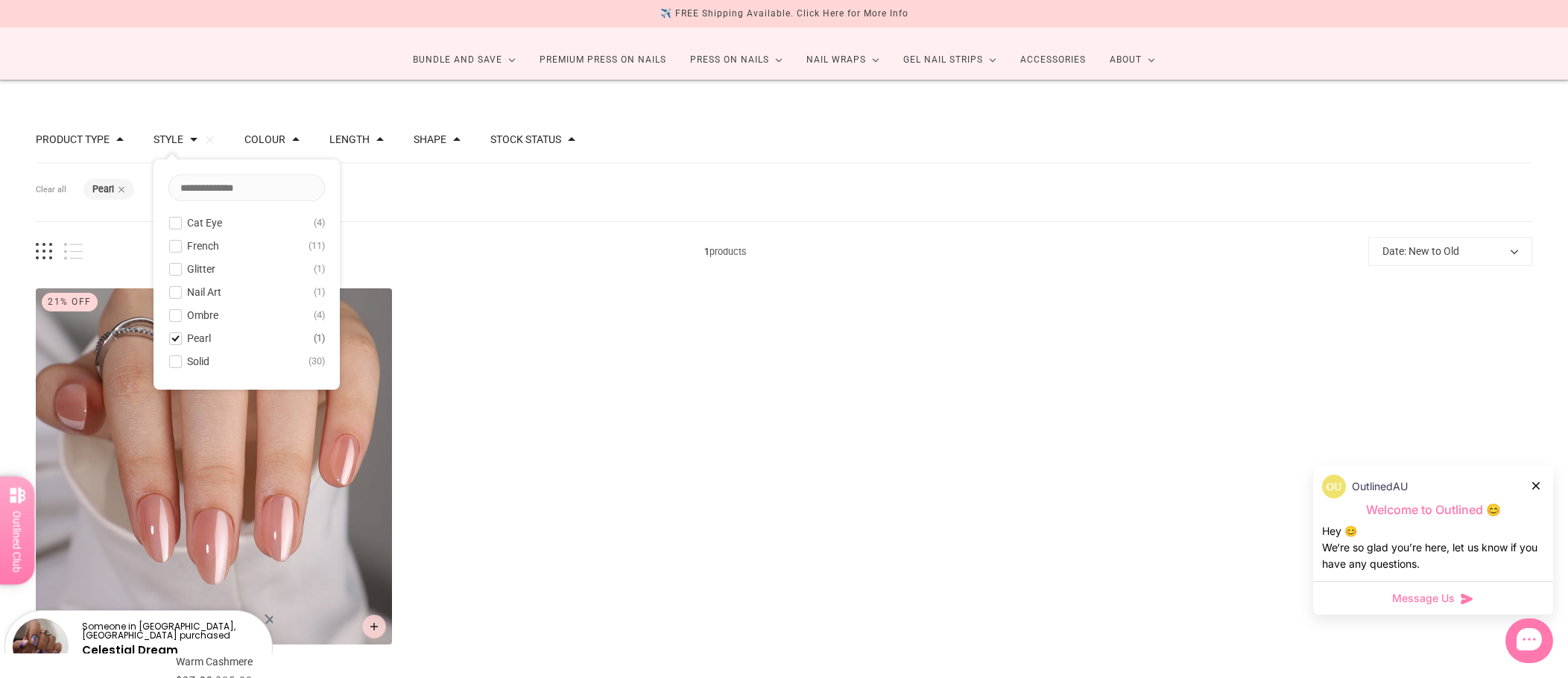
click at [170, 337] on span at bounding box center [176, 339] width 12 height 12
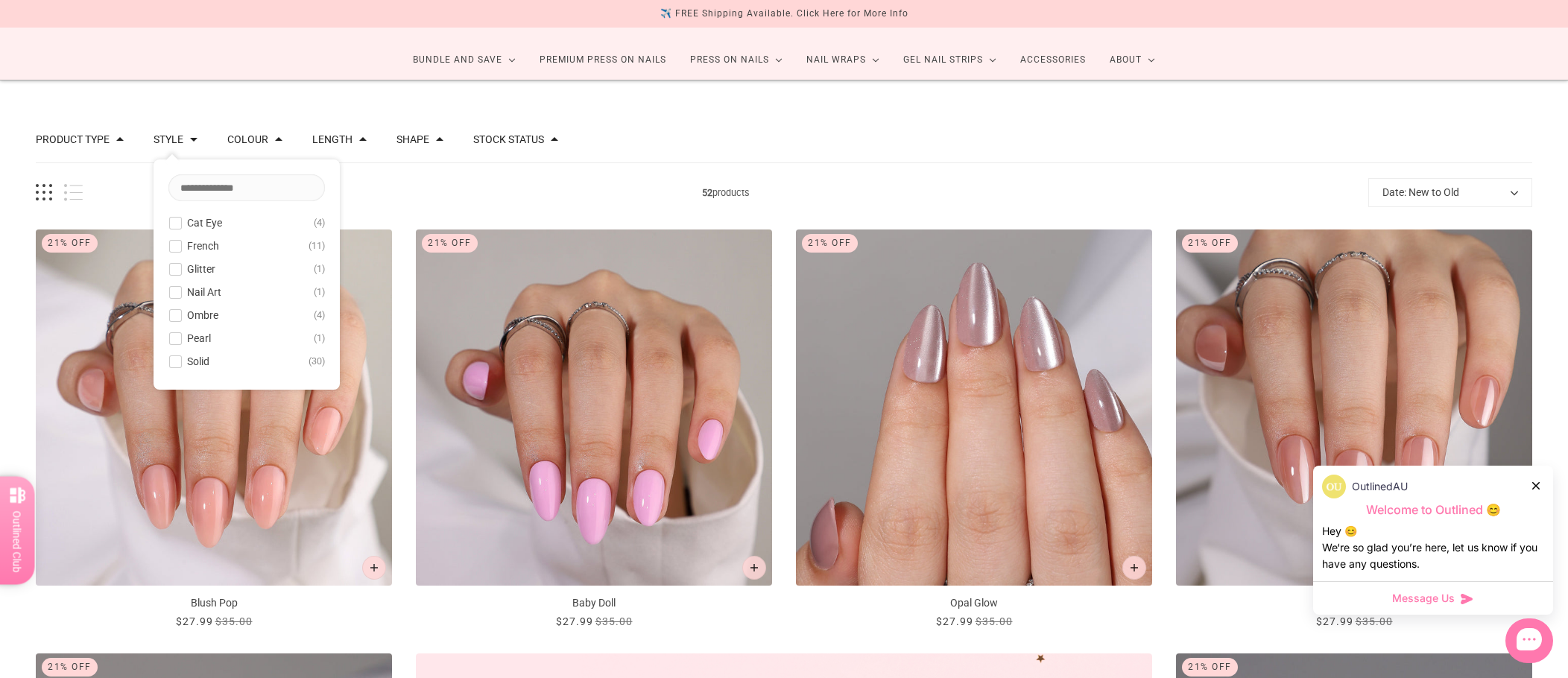
click at [175, 312] on span at bounding box center [176, 315] width 12 height 12
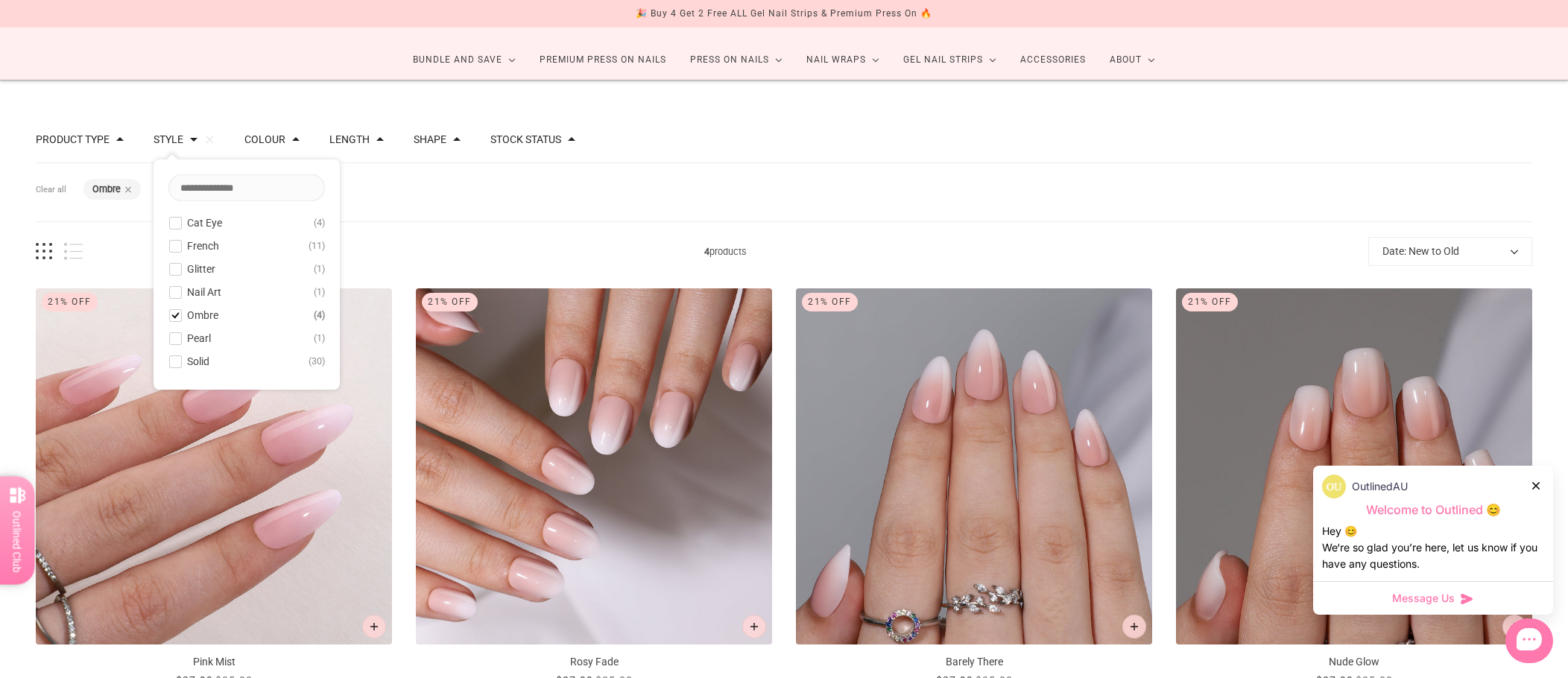
click at [173, 313] on span at bounding box center [176, 315] width 12 height 12
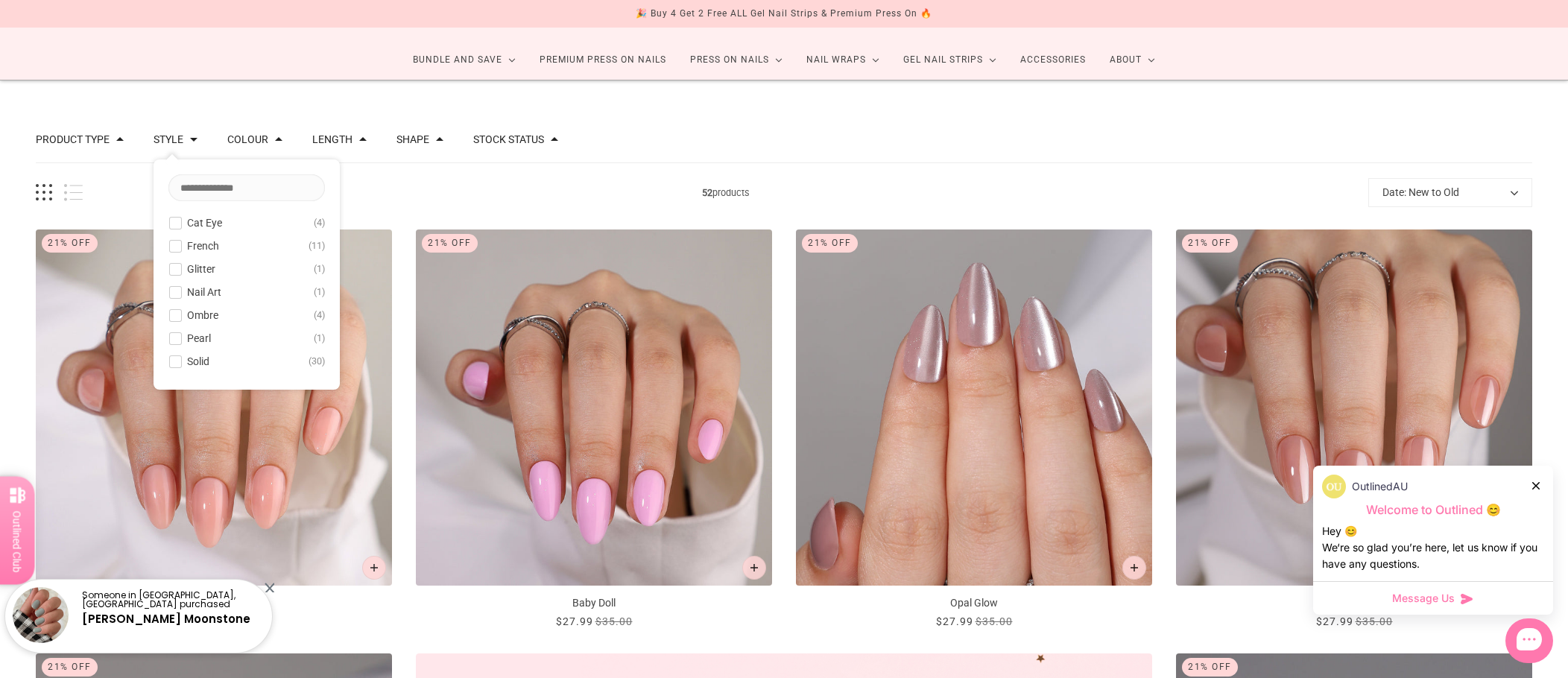
click at [430, 183] on div "52 products Date: New to Old Best selling Relevance Date: New to Old Date: Old …" at bounding box center [784, 192] width 1496 height 29
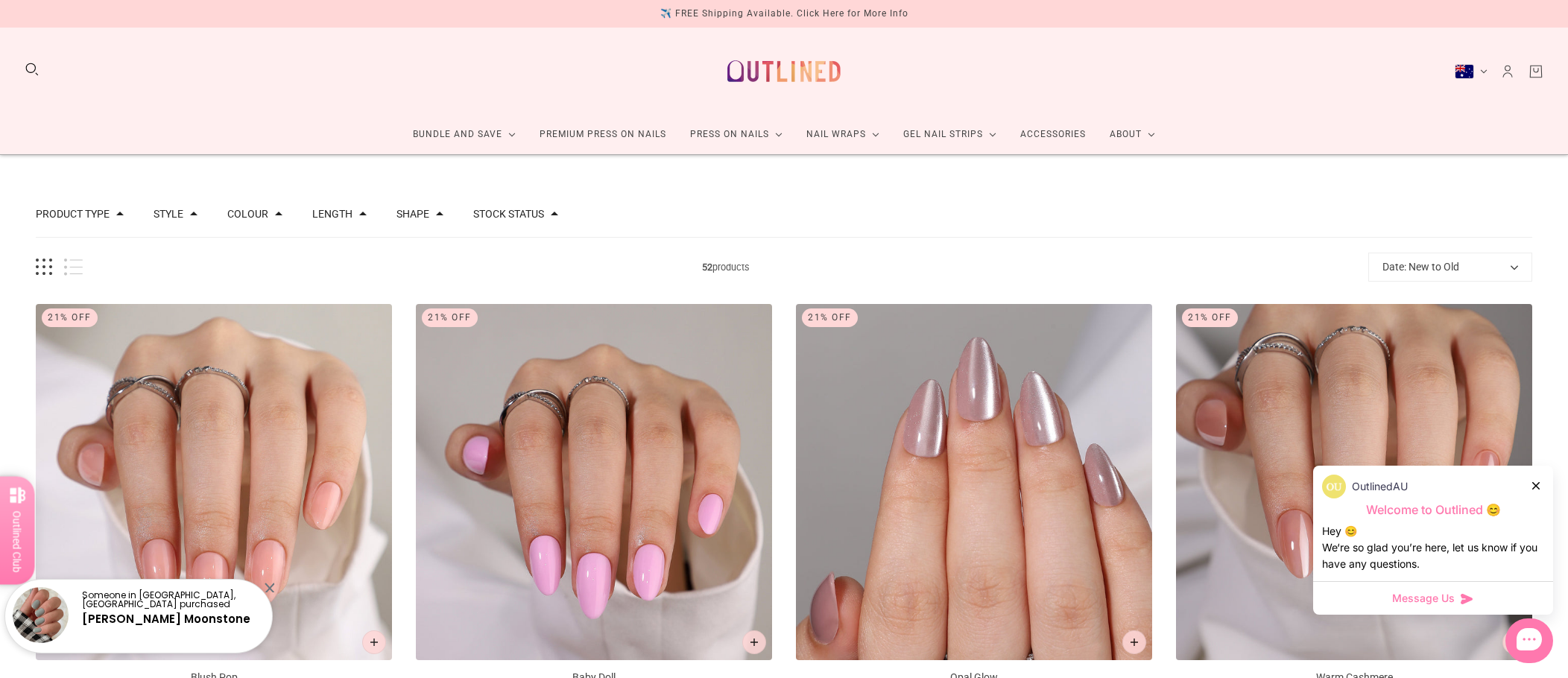
click at [31, 70] on button "Search" at bounding box center [32, 69] width 16 height 16
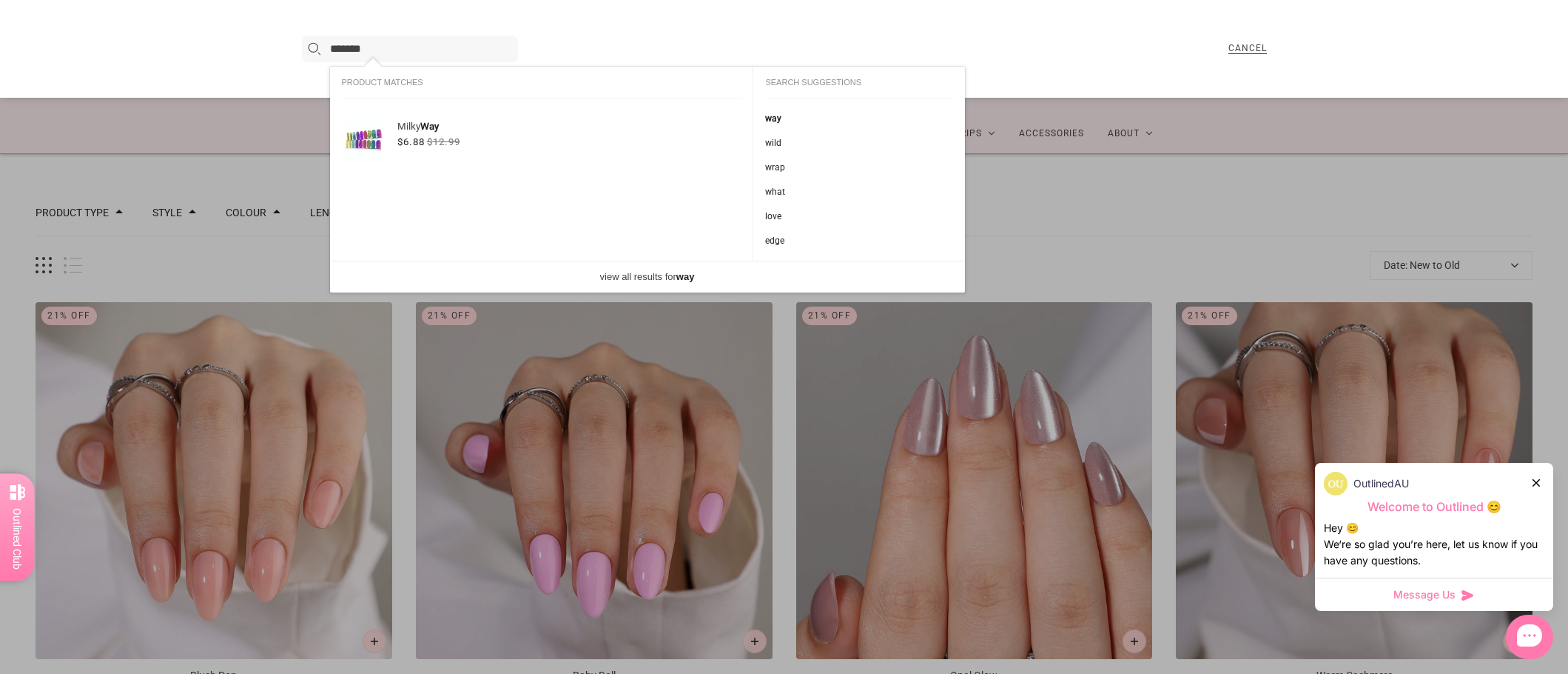
type input "*******"
